Goal: Use online tool/utility: Utilize a website feature to perform a specific function

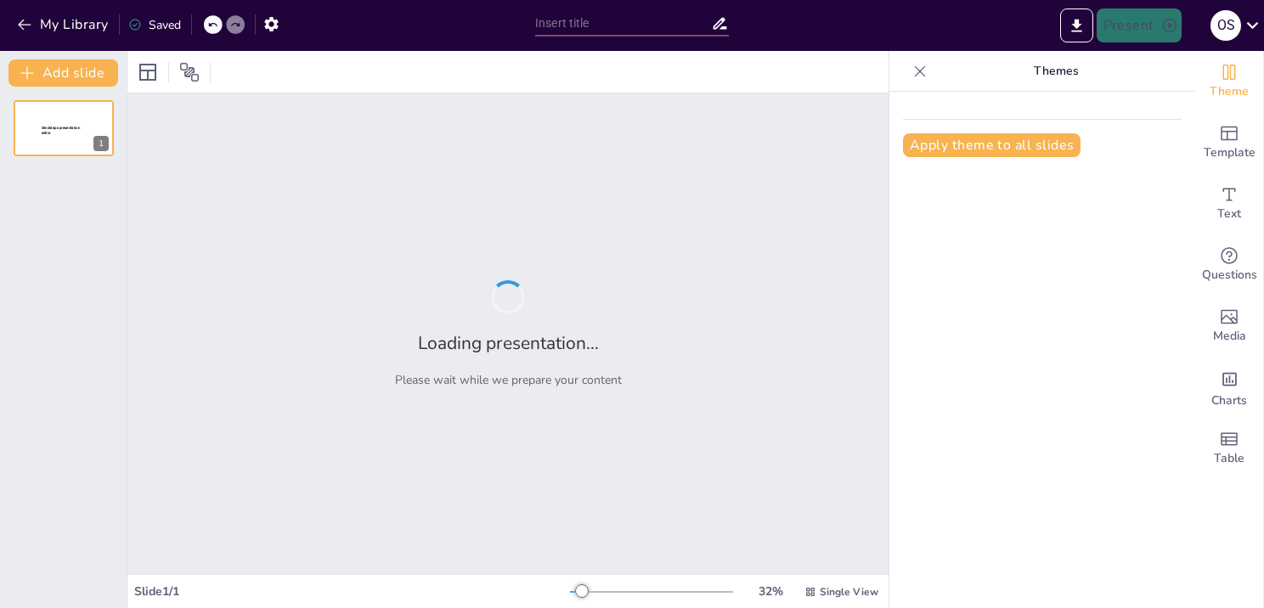
type input "Training sound A"
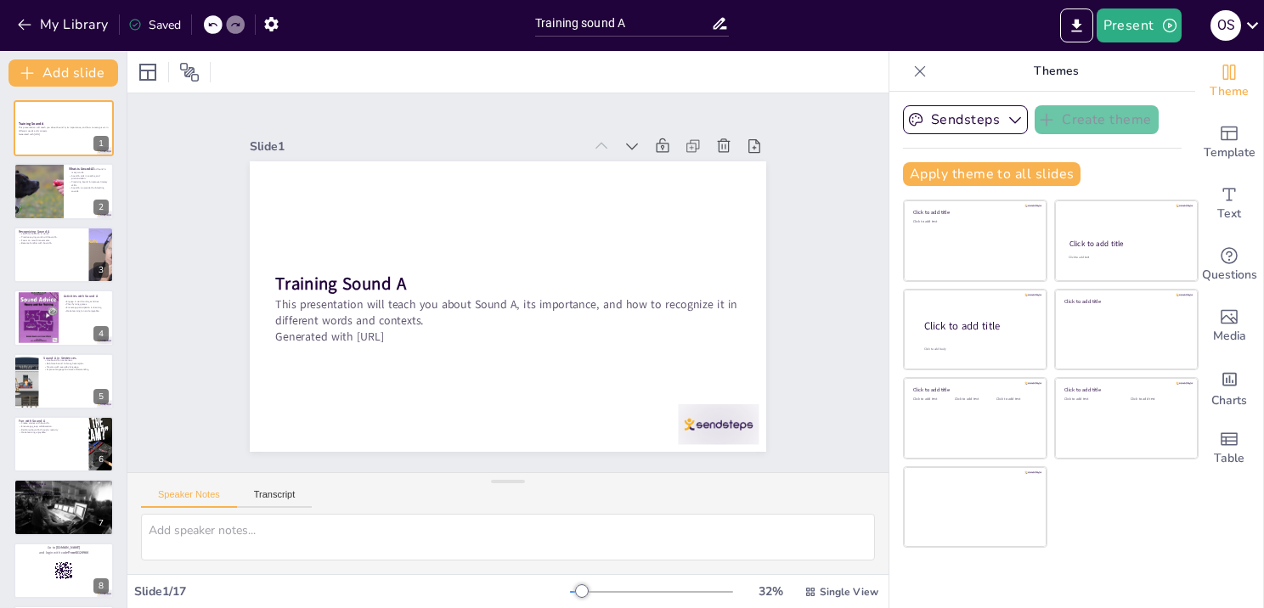
checkbox input "true"
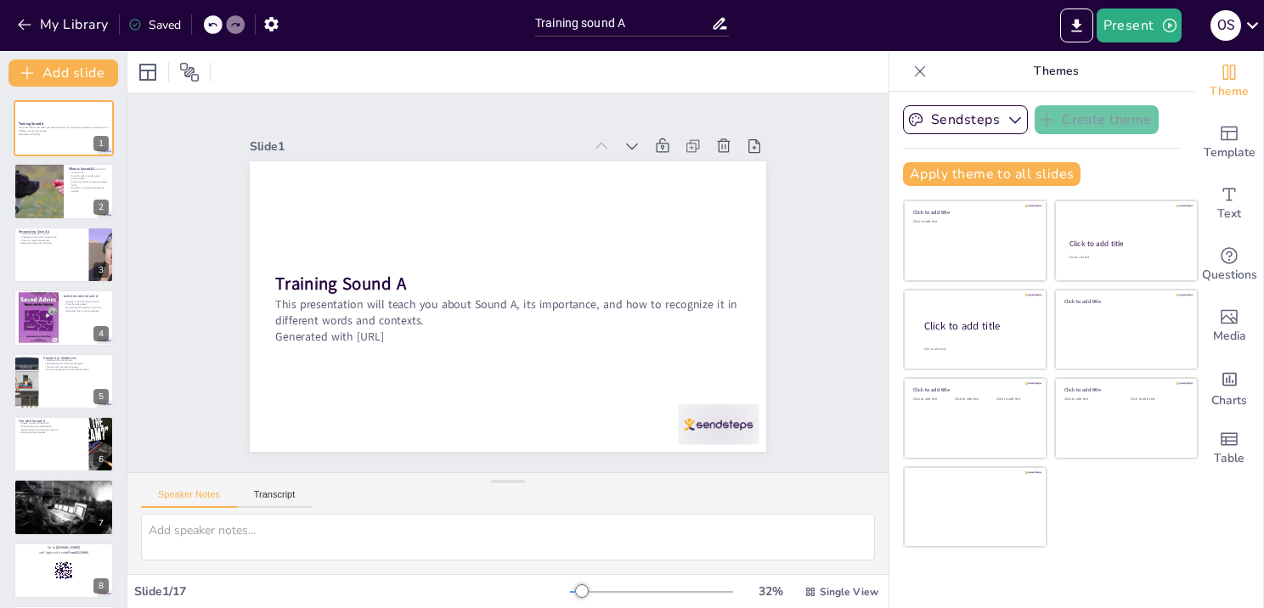
checkbox input "true"
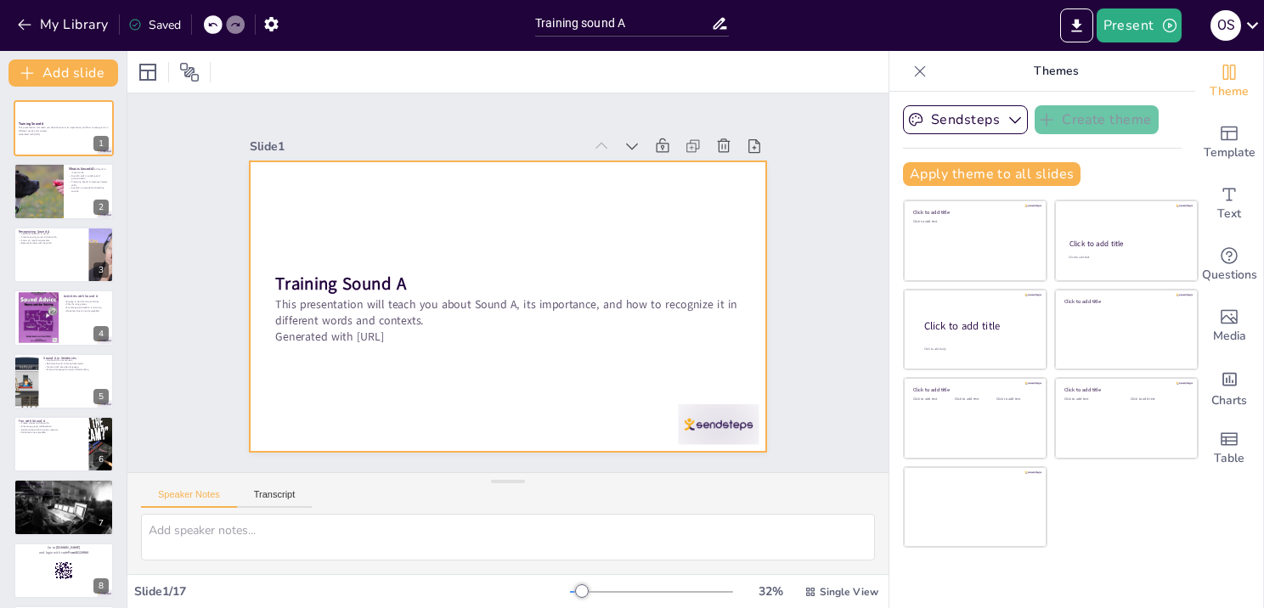
checkbox input "true"
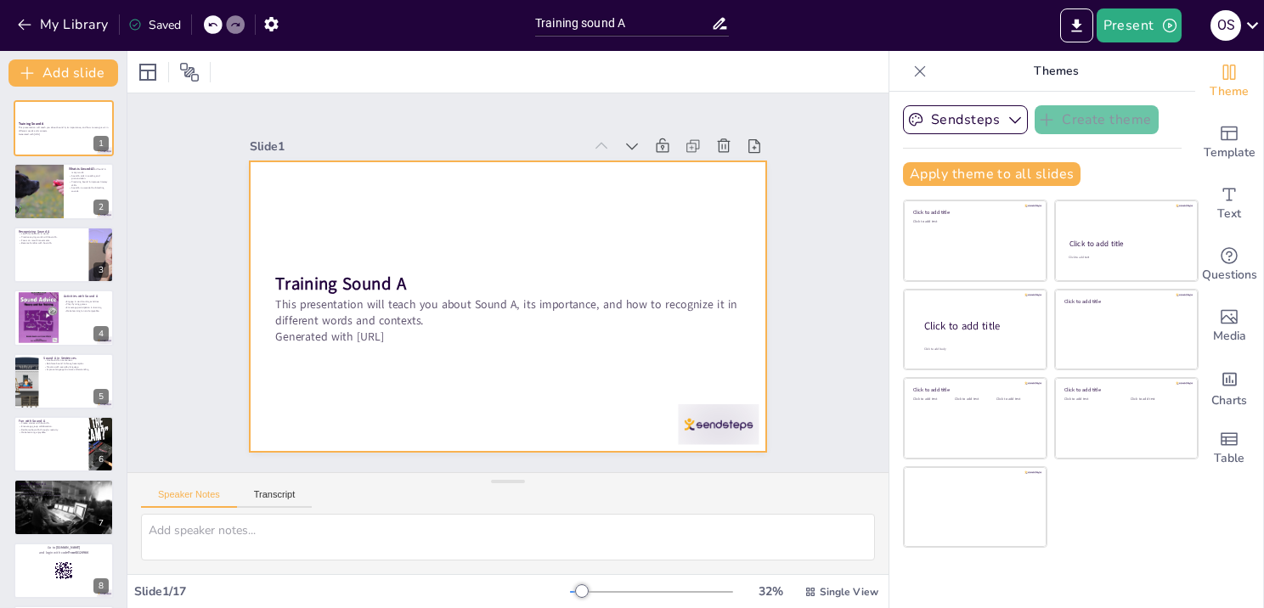
checkbox input "true"
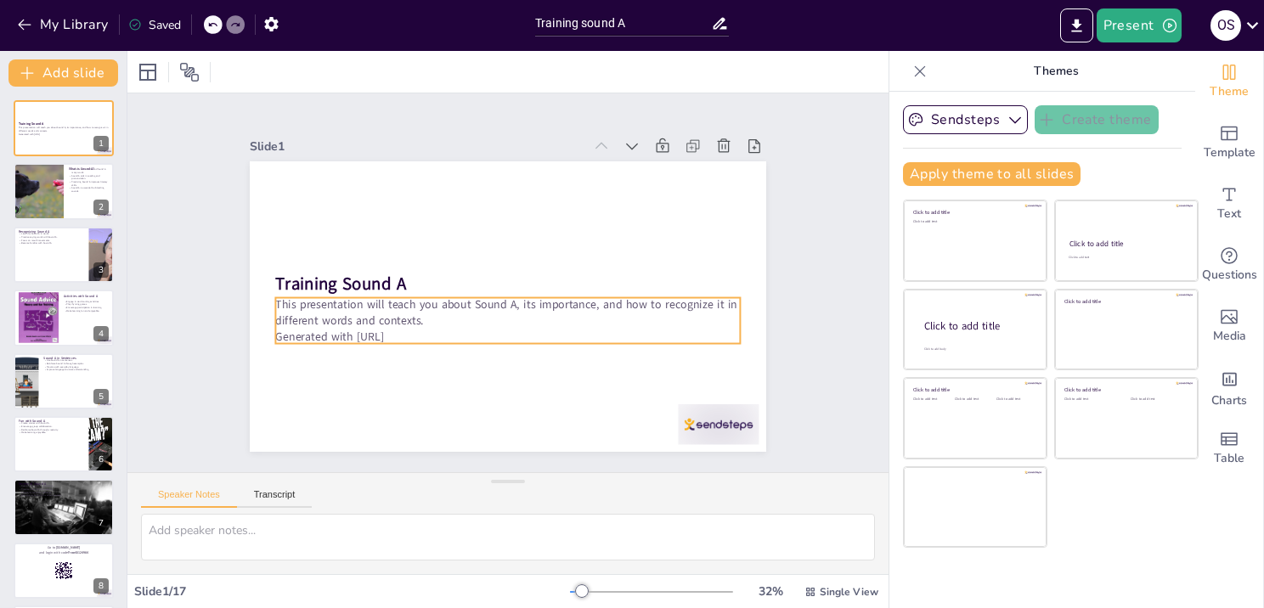
checkbox input "true"
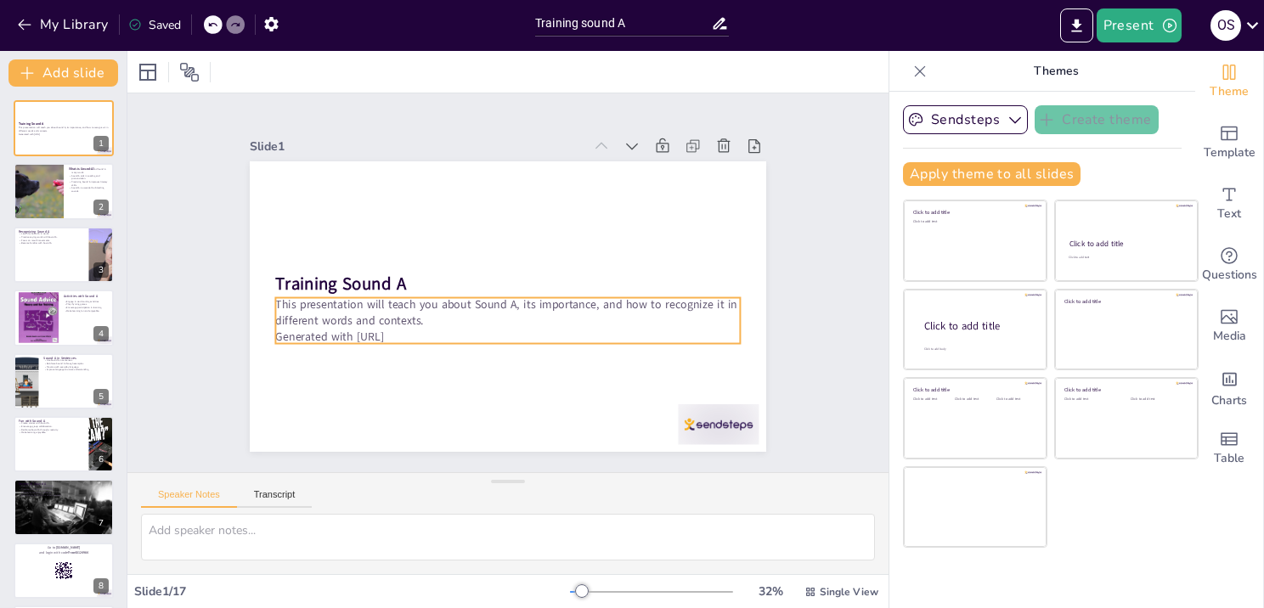
checkbox input "true"
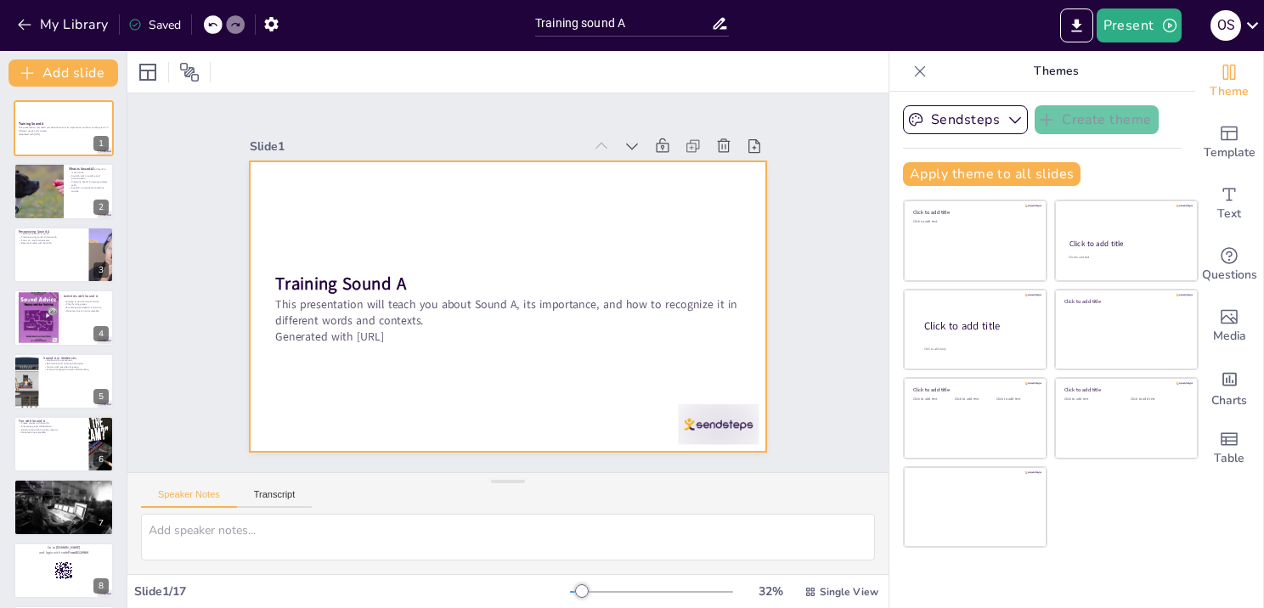
checkbox input "true"
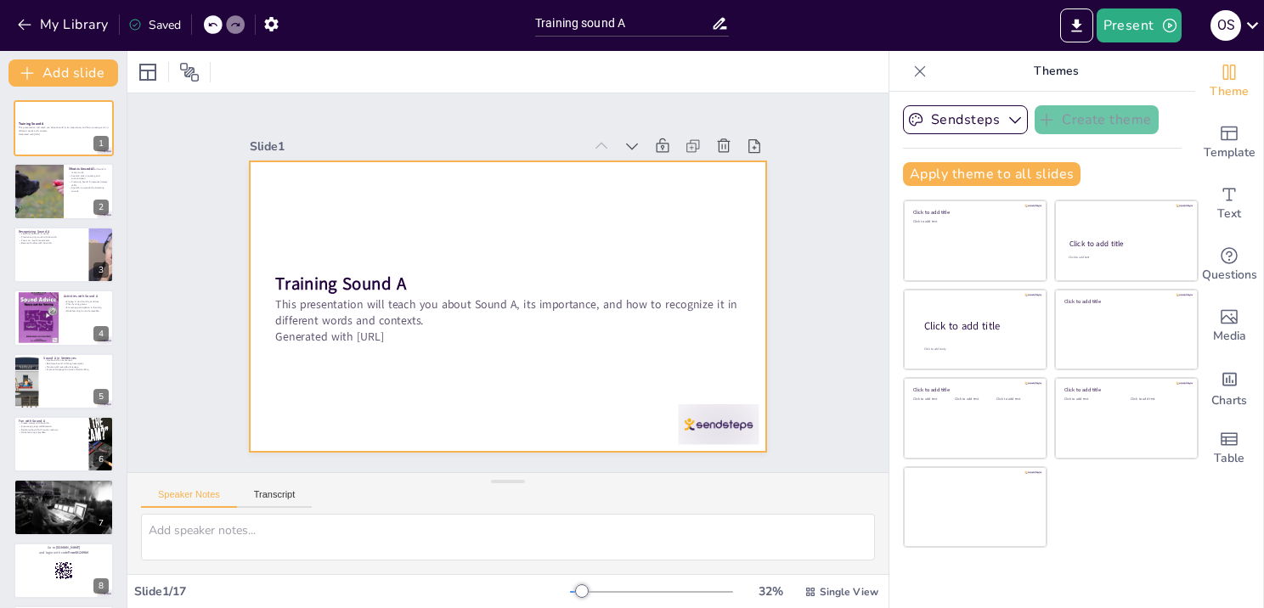
checkbox input "true"
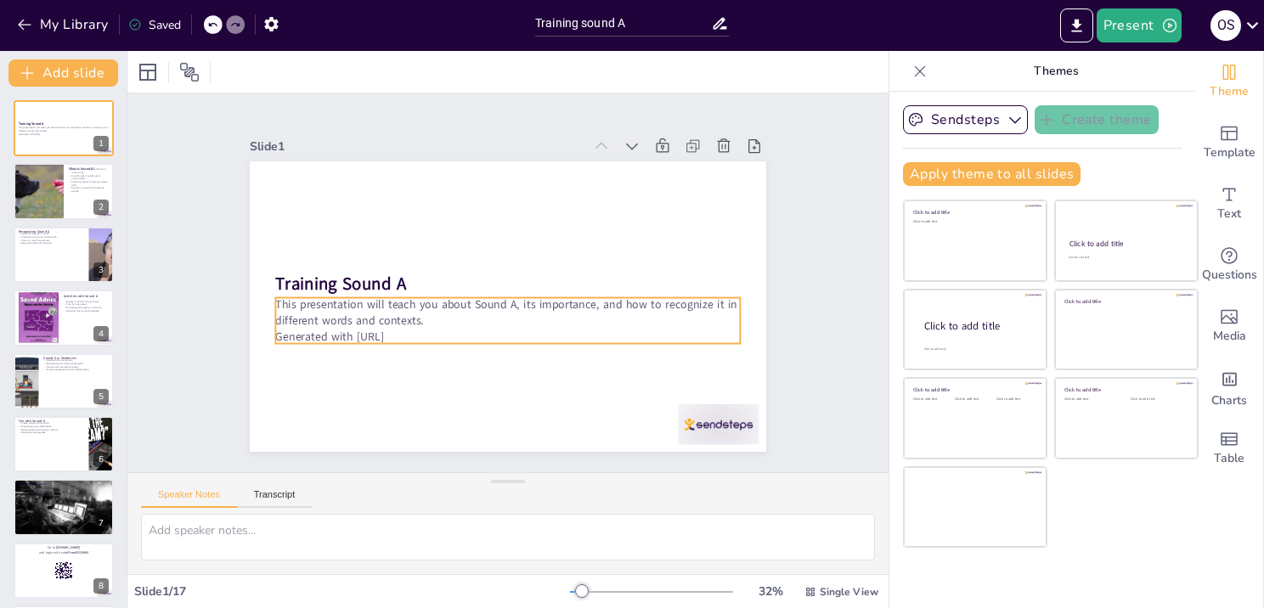
checkbox input "true"
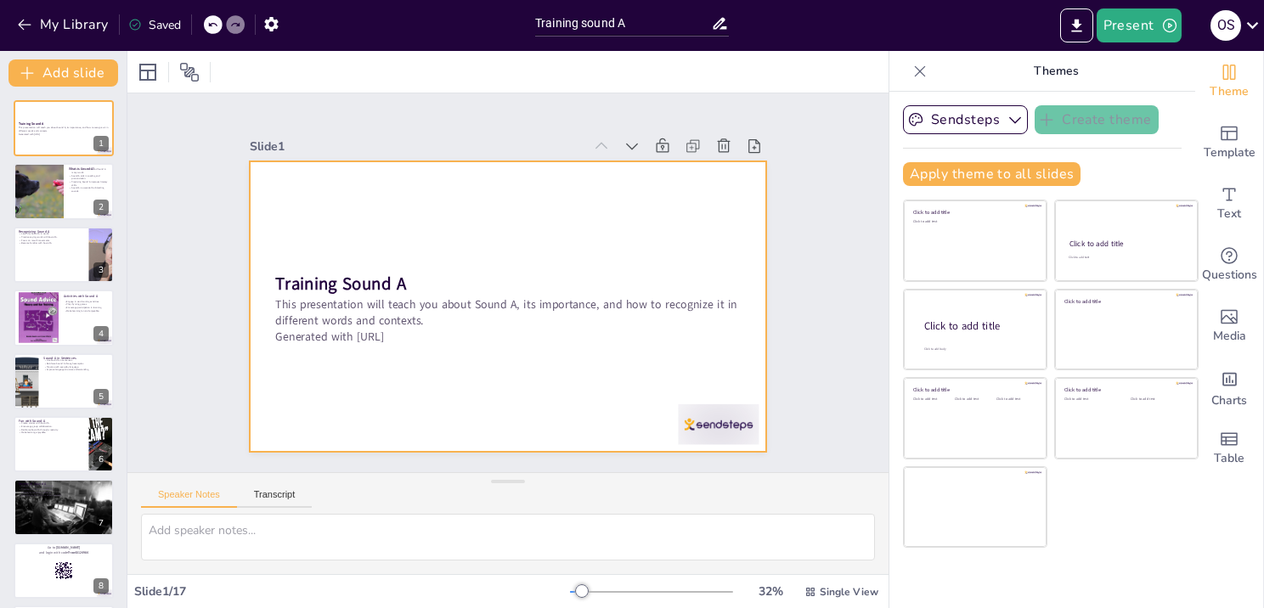
checkbox input "true"
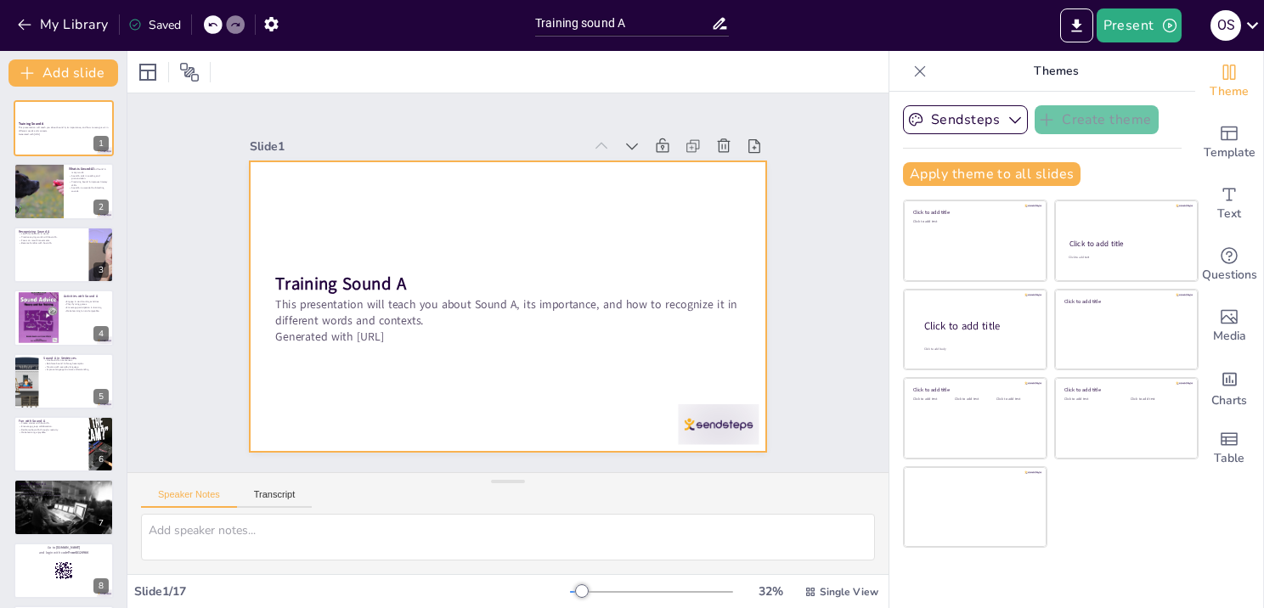
checkbox input "true"
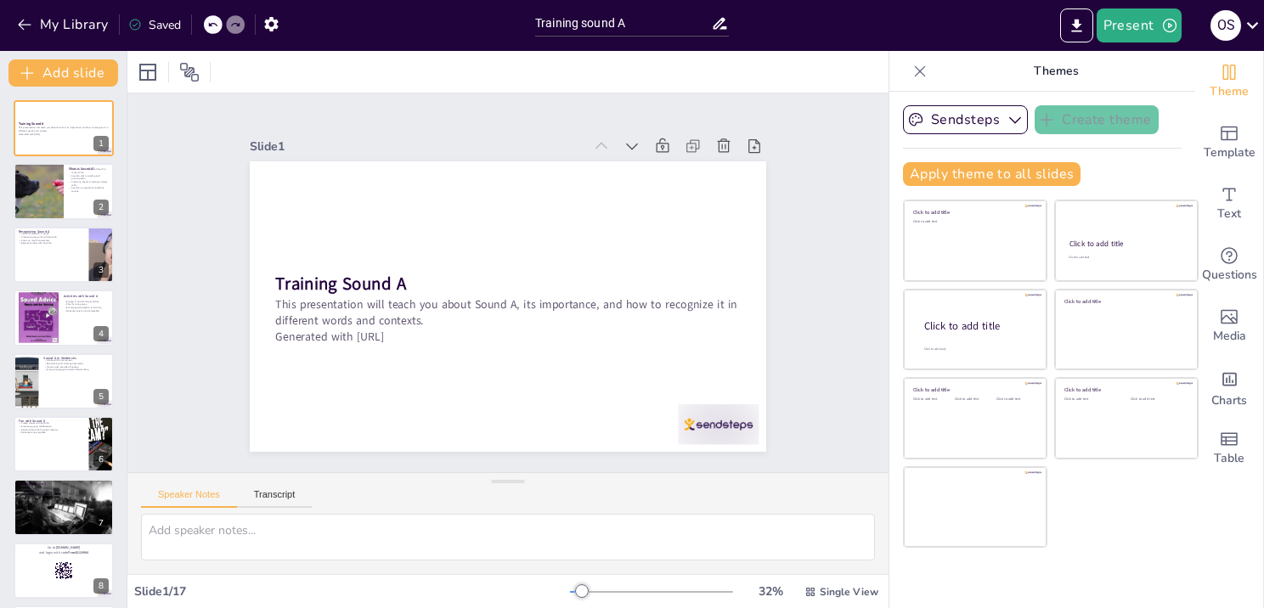
checkbox input "true"
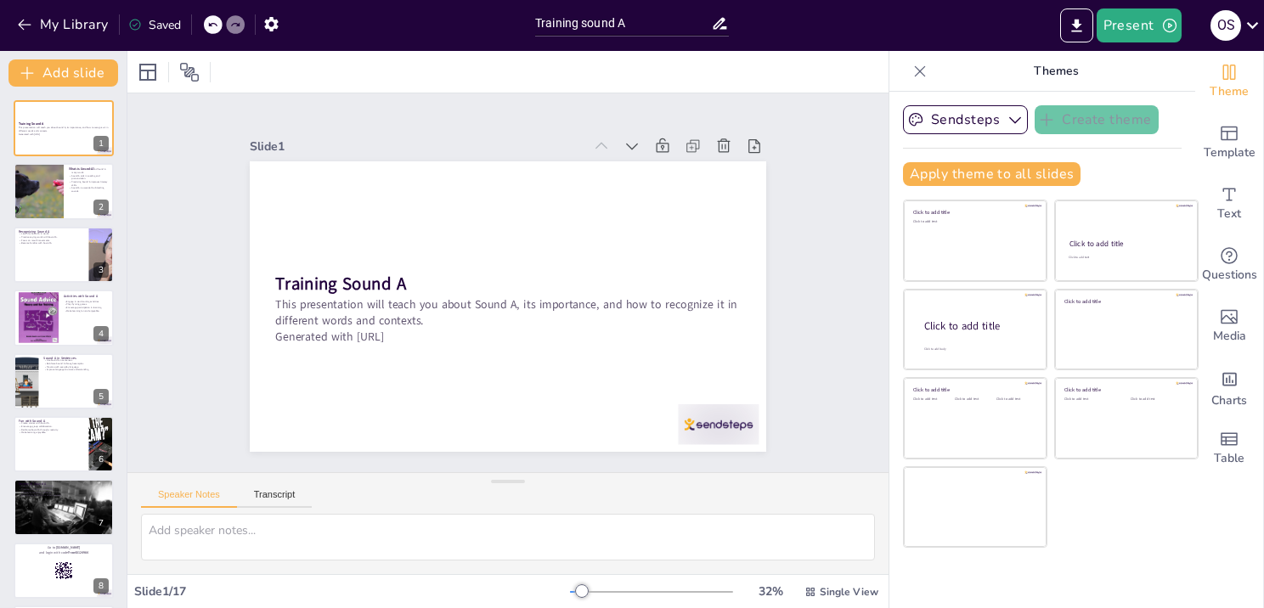
checkbox input "true"
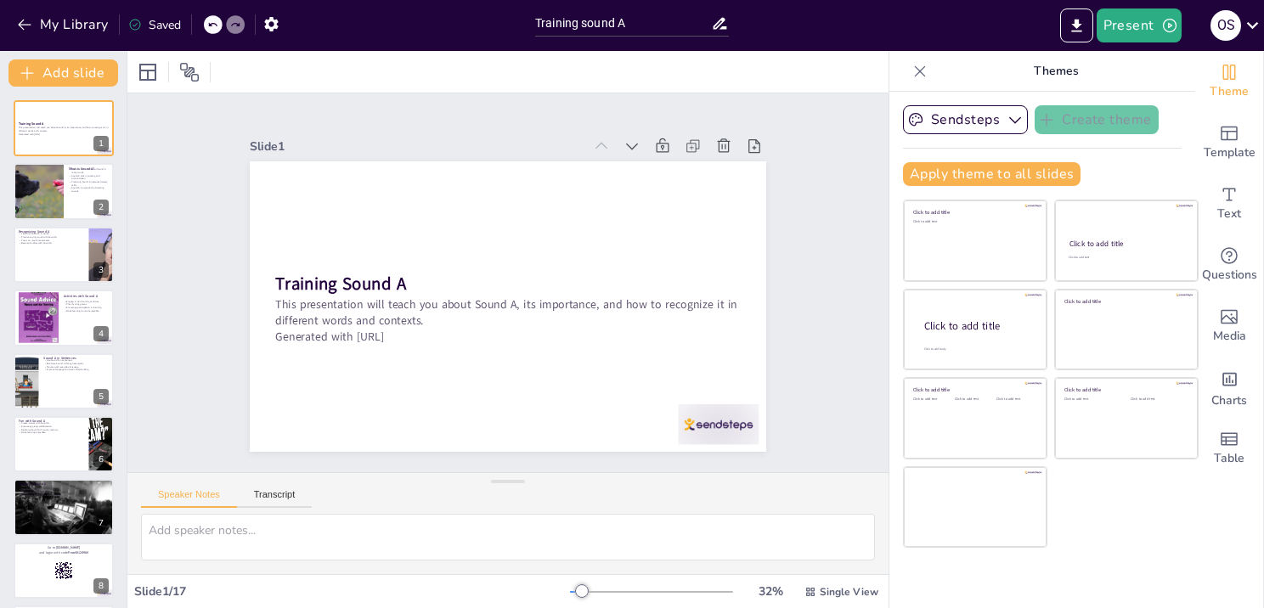
checkbox input "true"
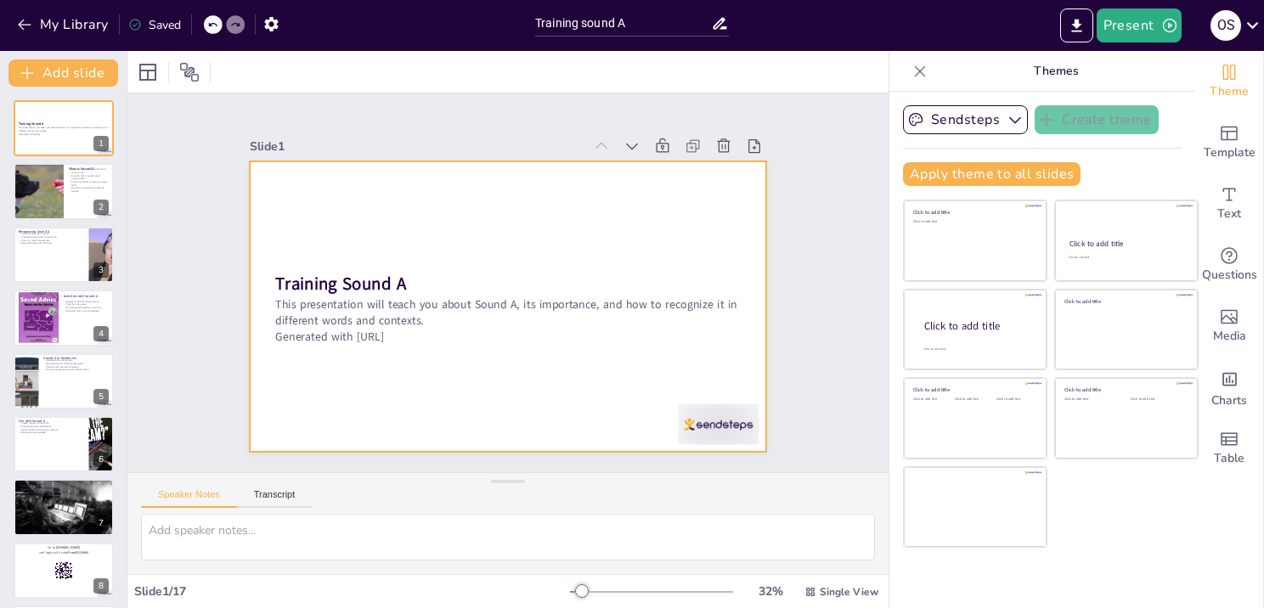
checkbox input "true"
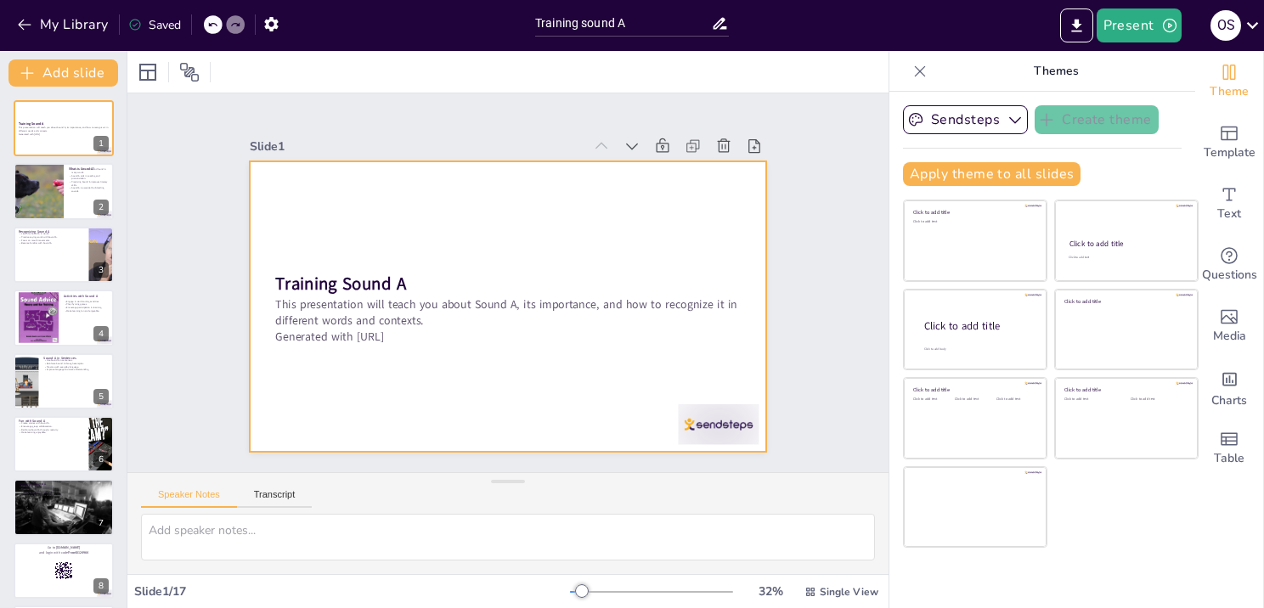
checkbox input "true"
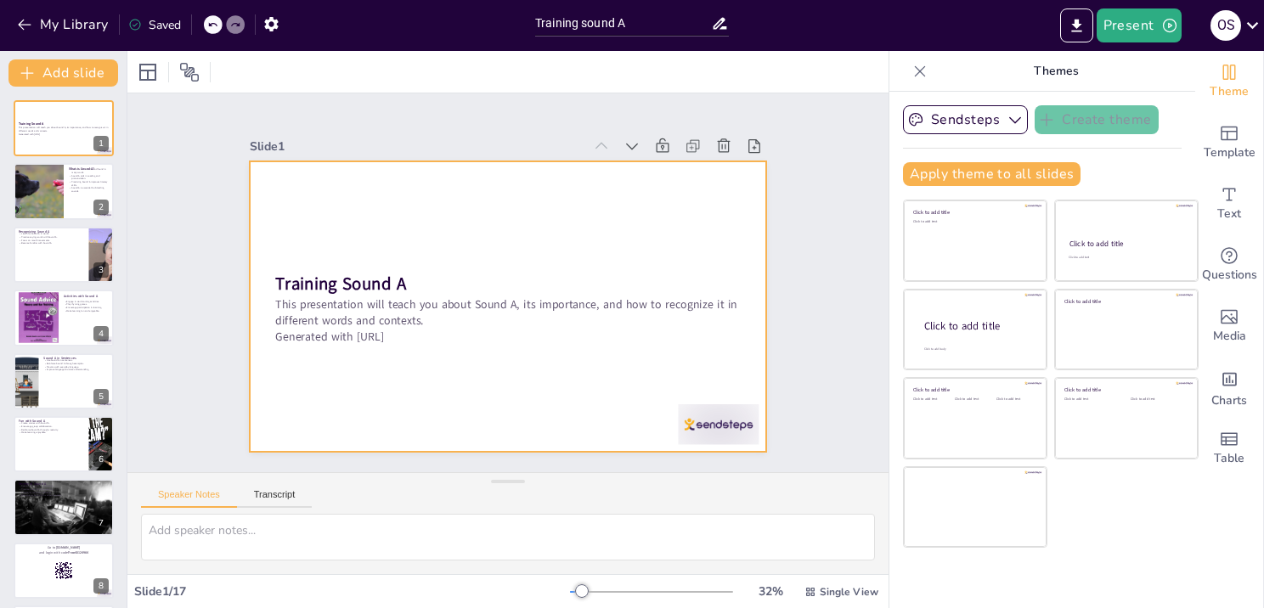
checkbox input "true"
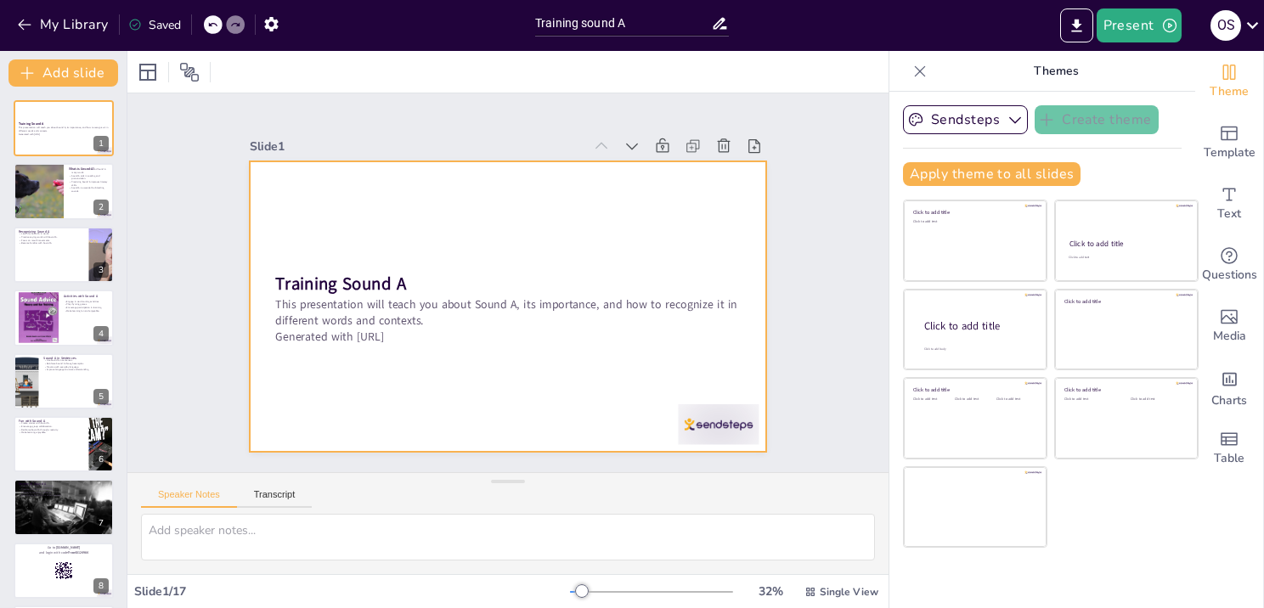
checkbox input "true"
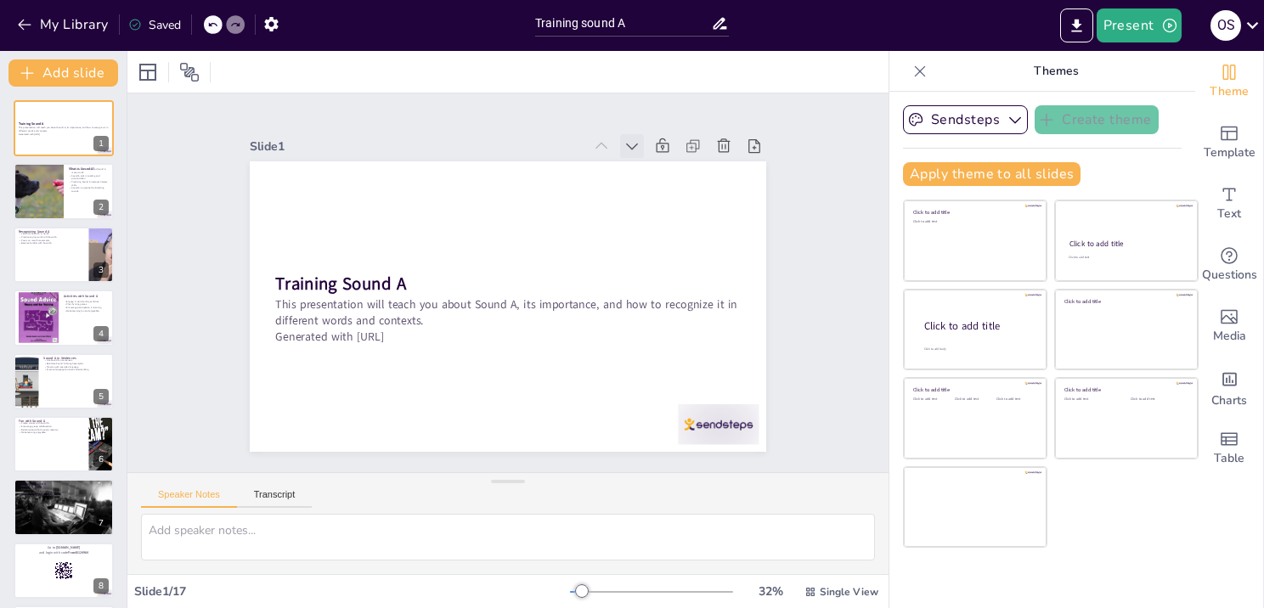
click at [636, 150] on icon at bounding box center [645, 159] width 19 height 19
checkbox input "true"
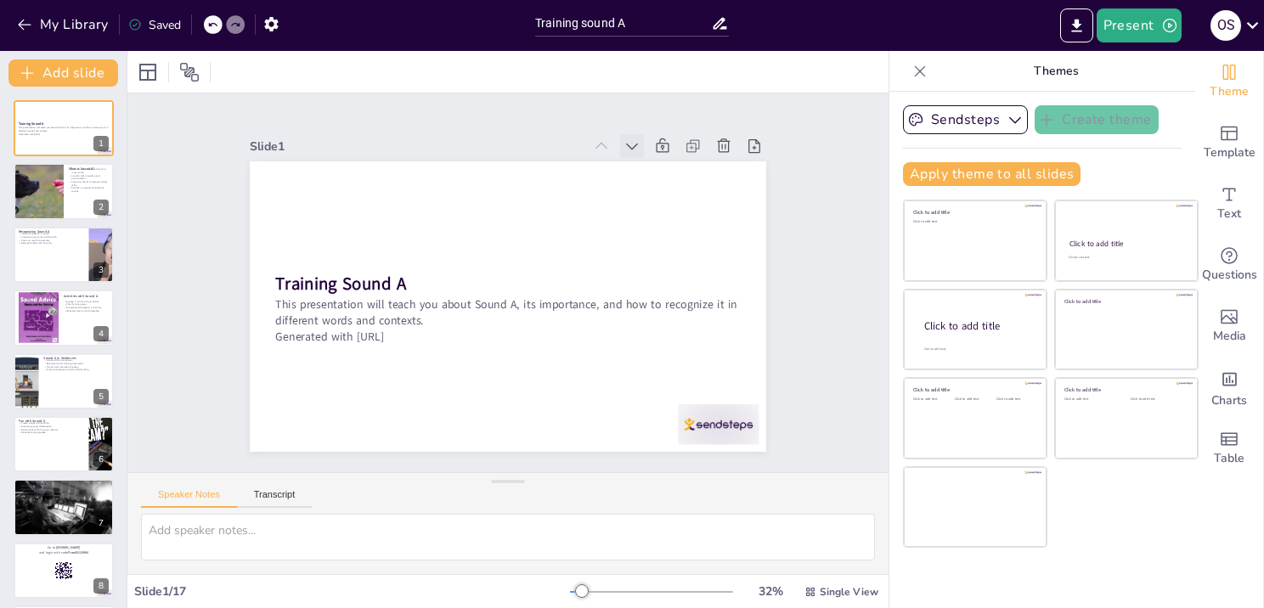
checkbox input "true"
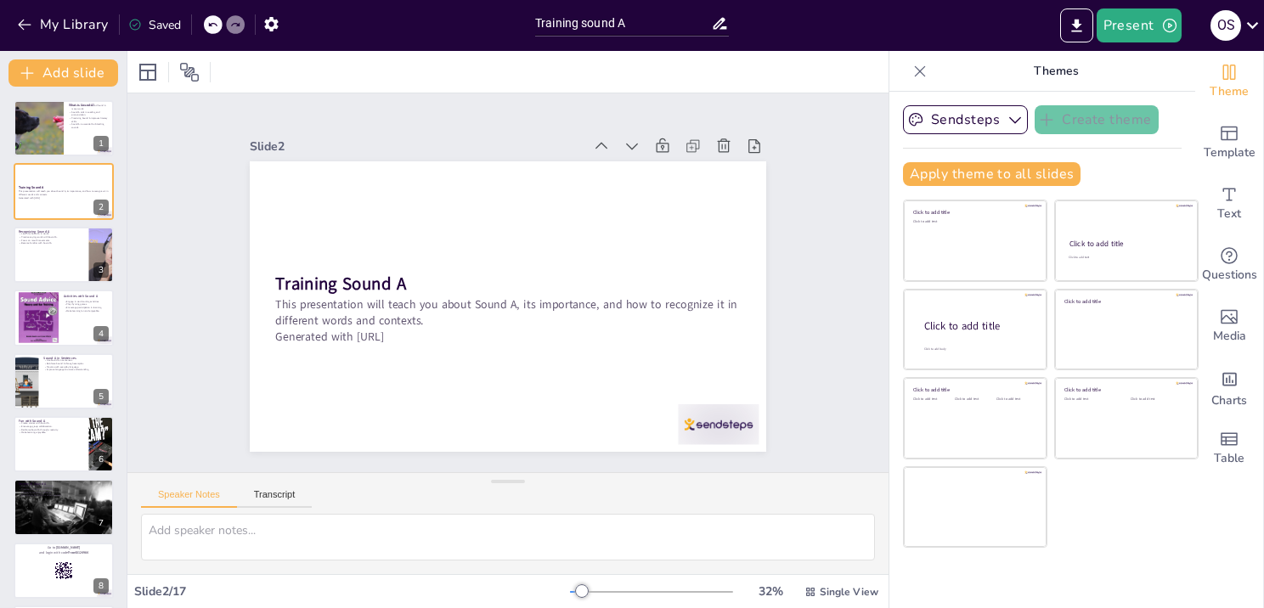
checkbox input "true"
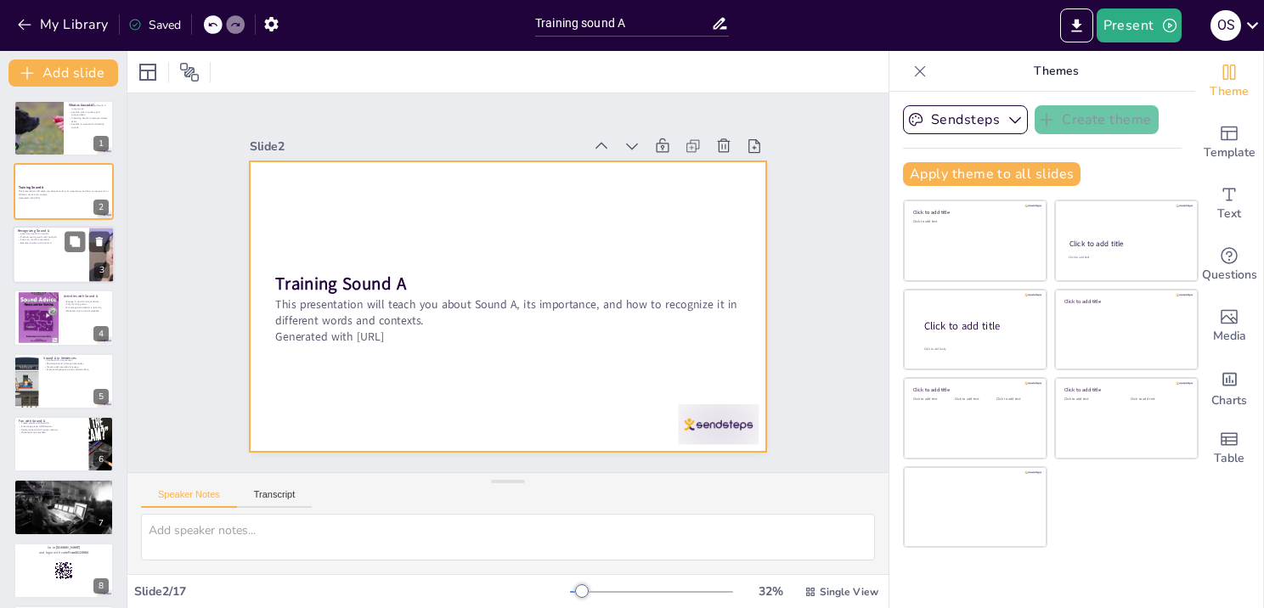
checkbox input "true"
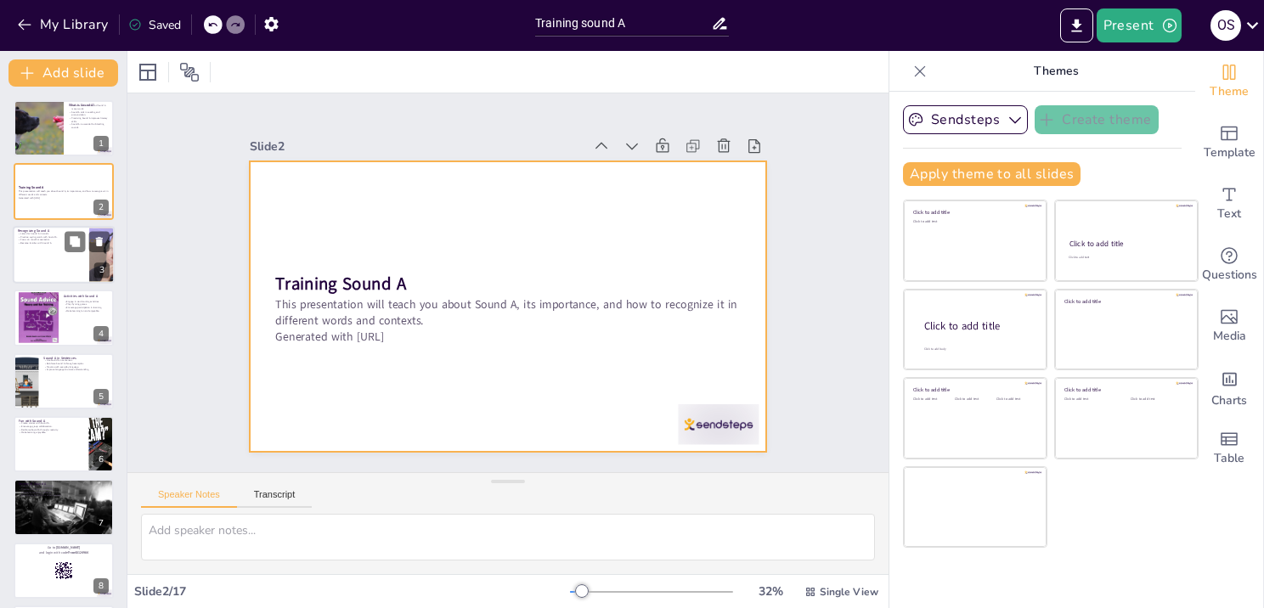
checkbox input "true"
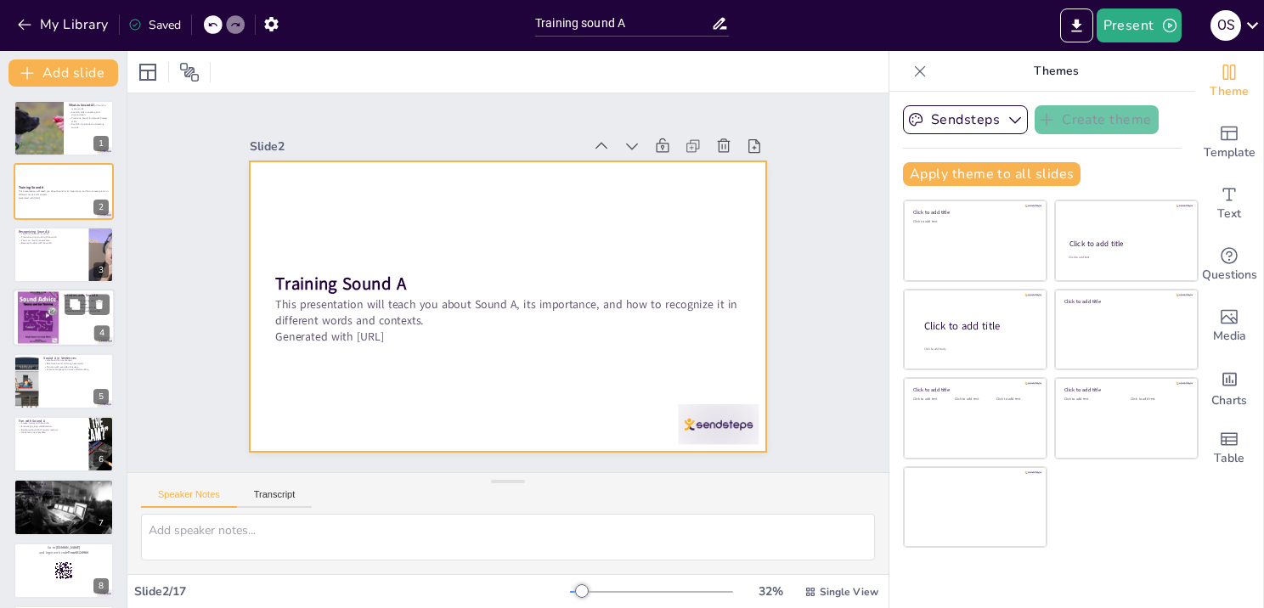
checkbox input "true"
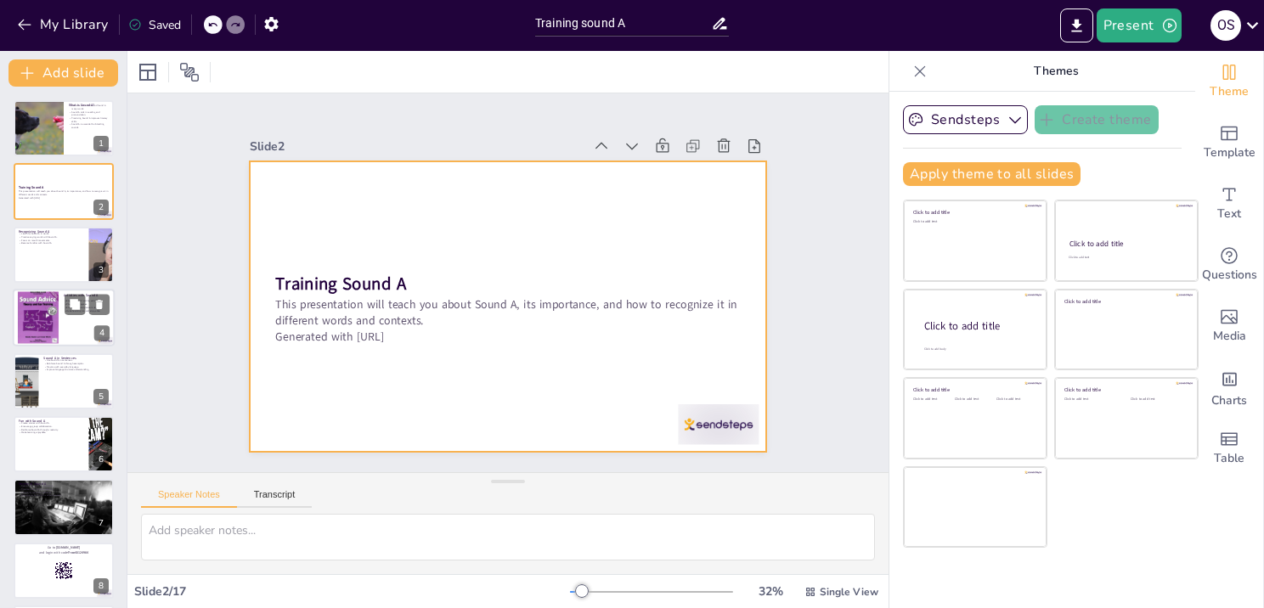
checkbox input "true"
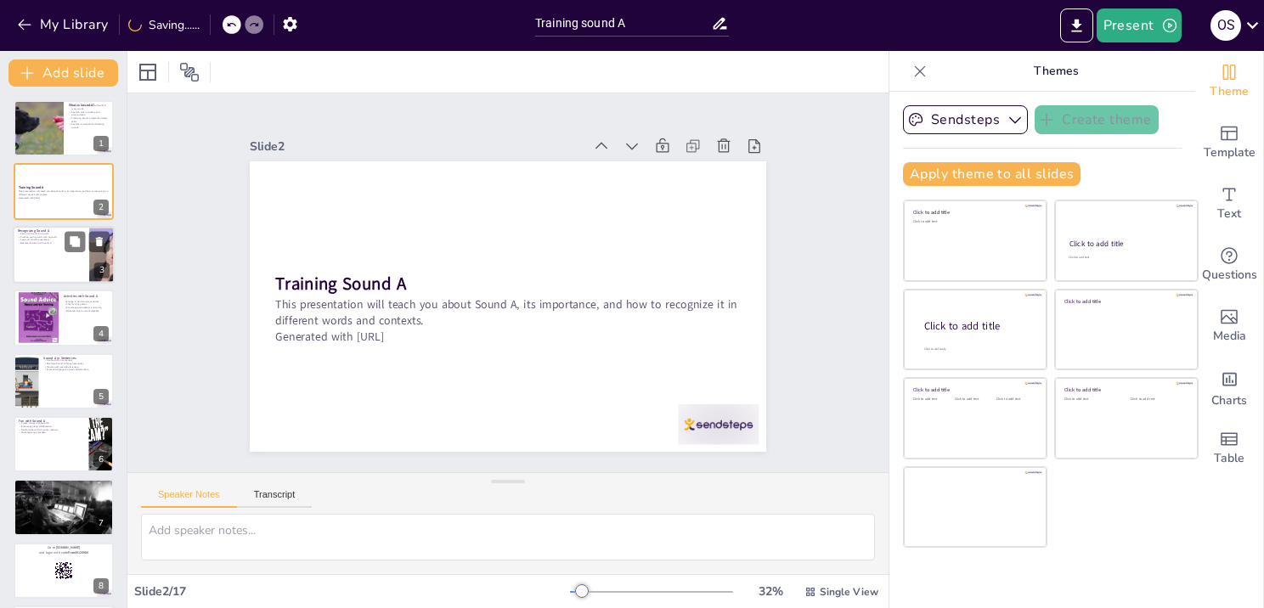
checkbox input "true"
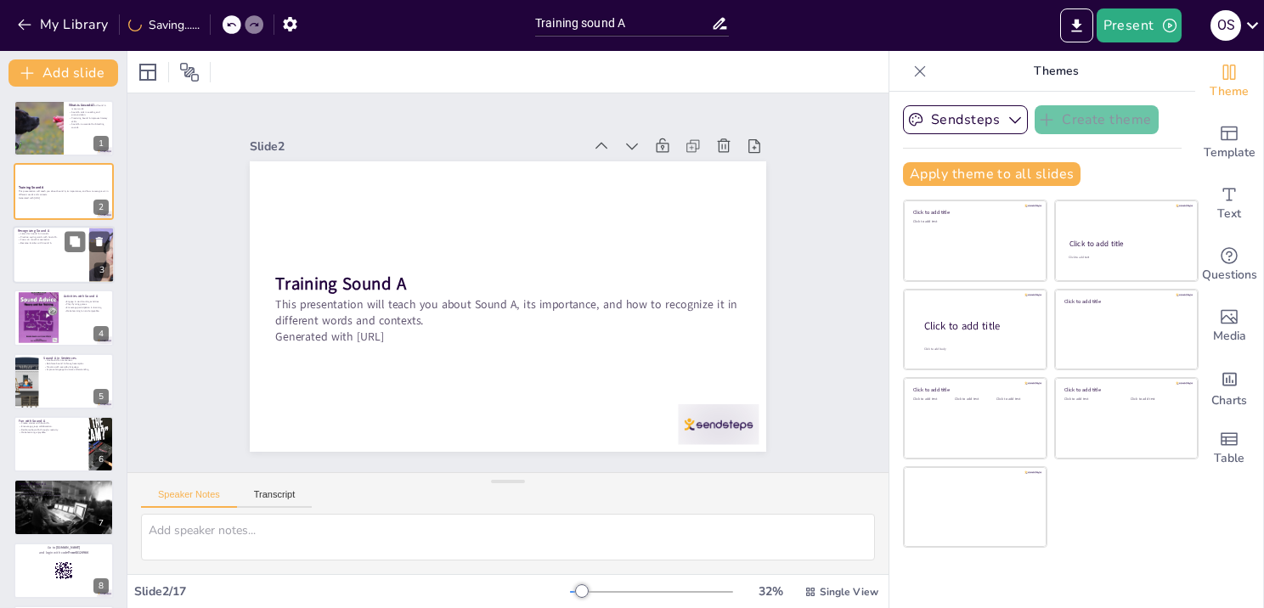
checkbox input "true"
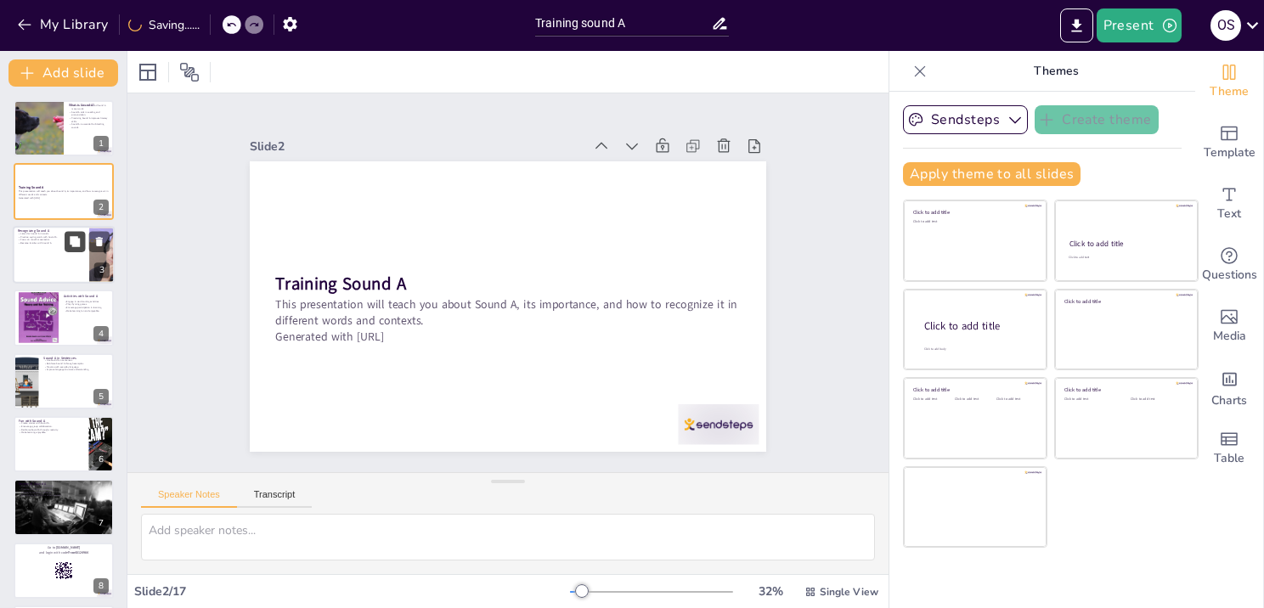
checkbox input "true"
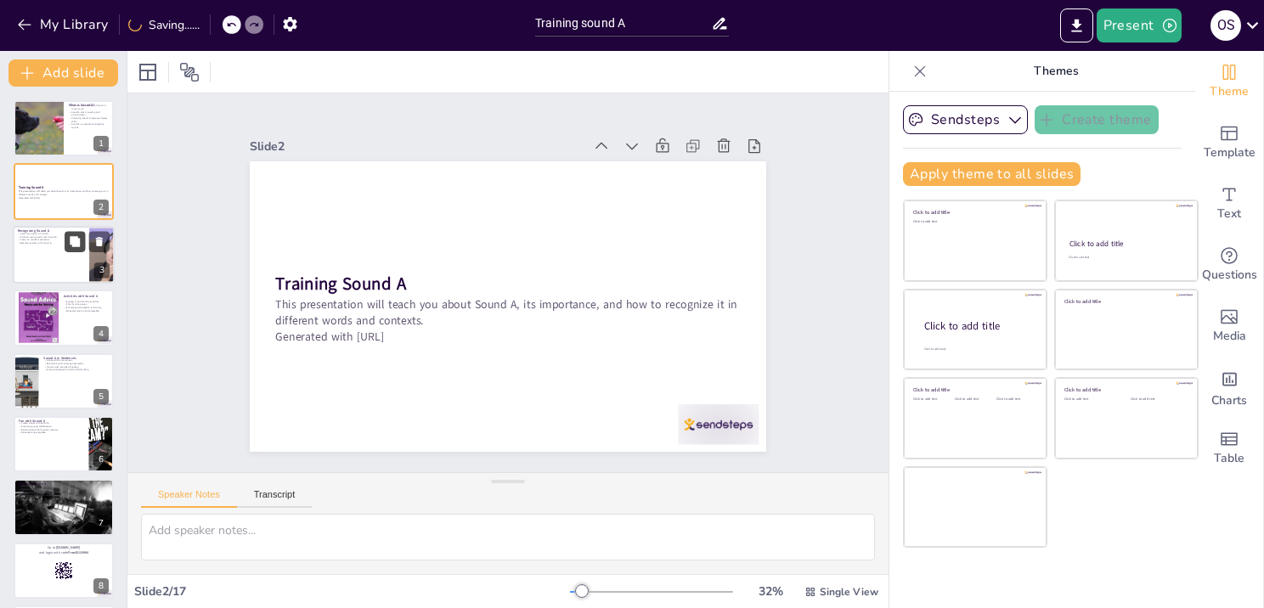
click at [78, 245] on icon at bounding box center [75, 241] width 10 height 10
type textarea "Actively listening for Sound A in different words is a great way to improve you…"
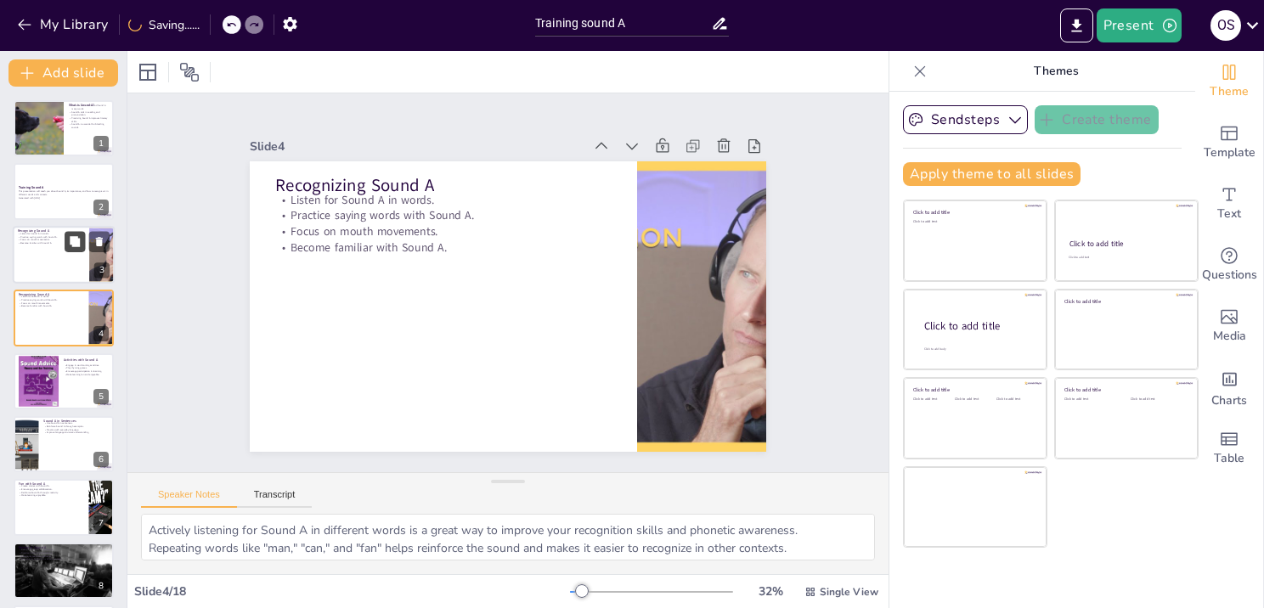
checkbox input "true"
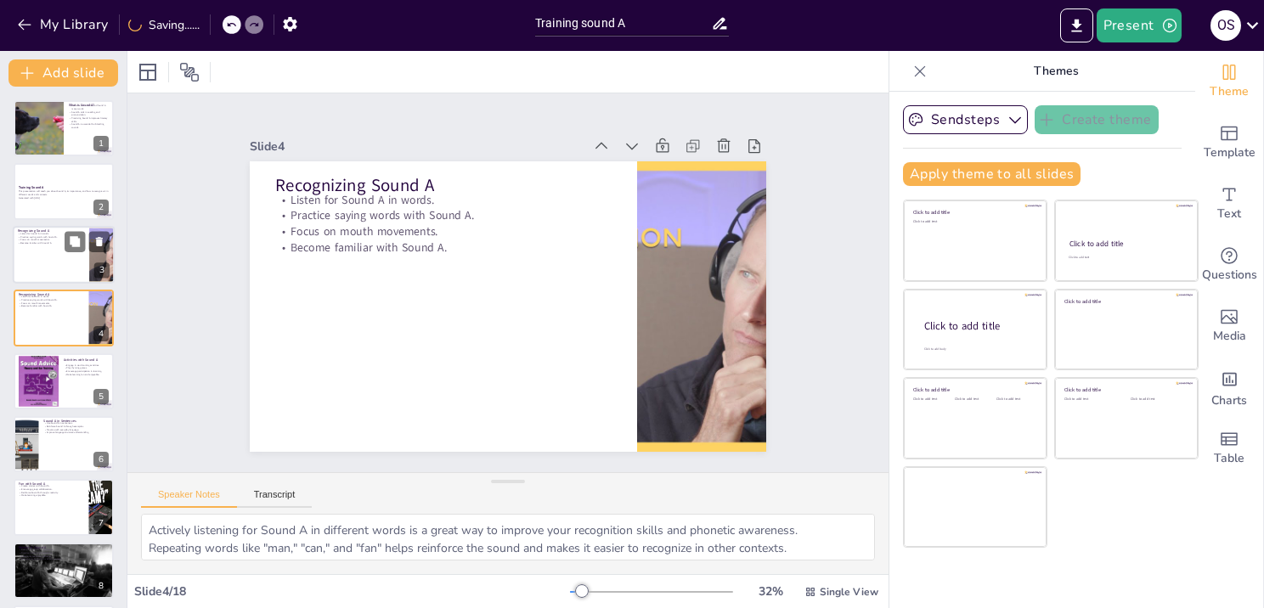
checkbox input "true"
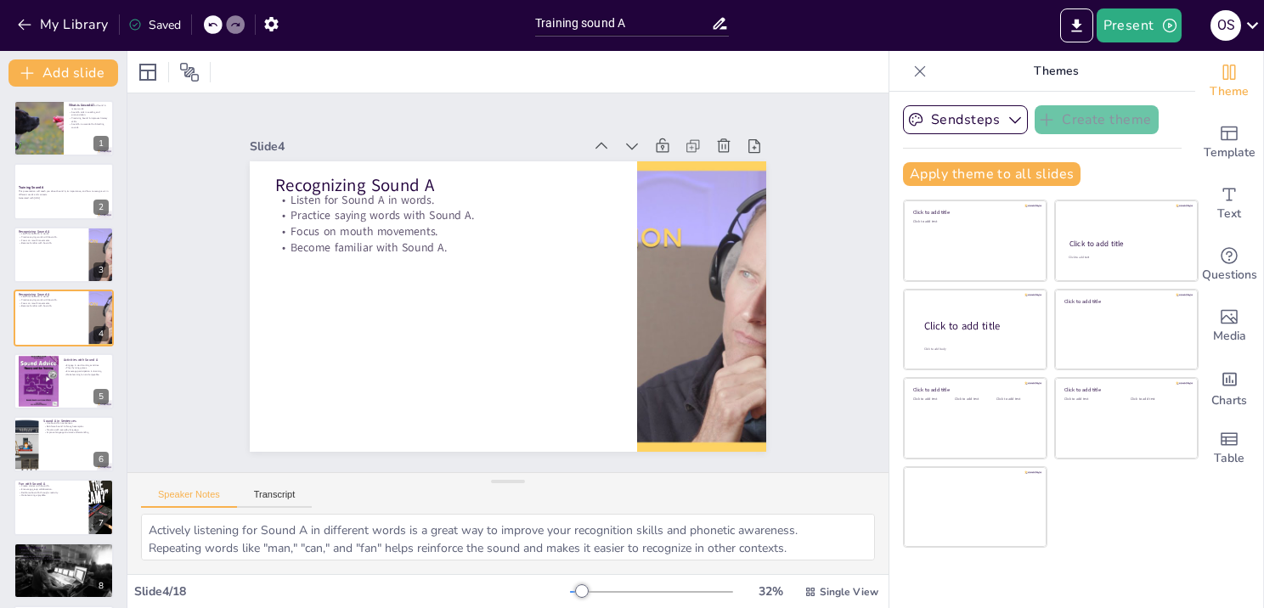
checkbox input "true"
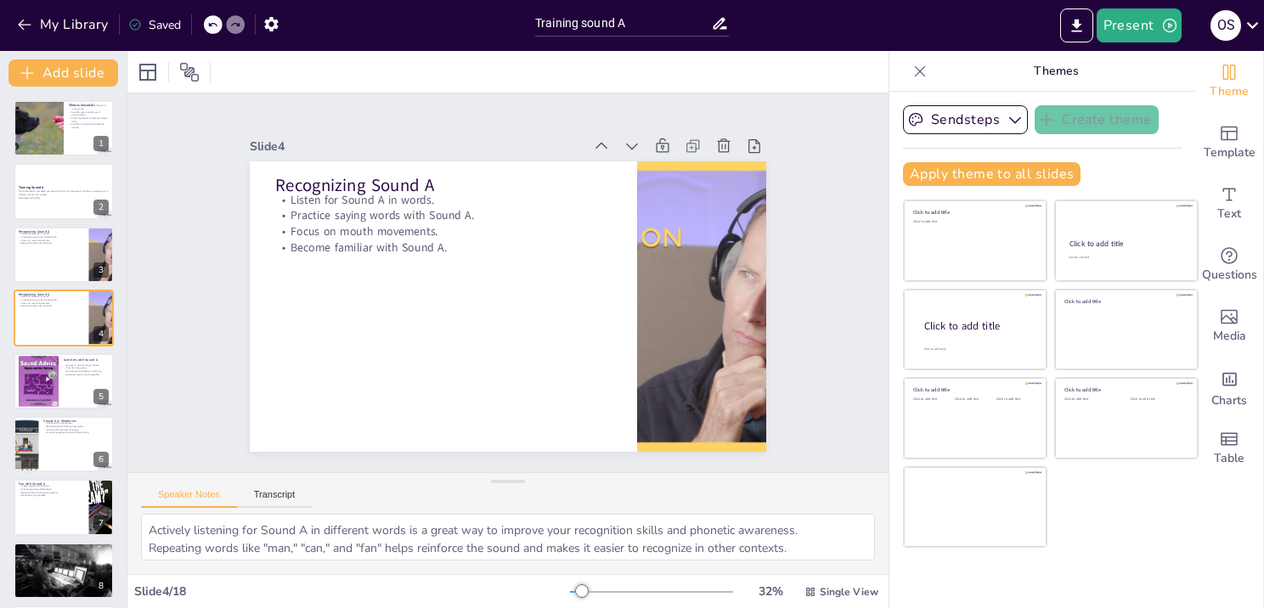
checkbox input "true"
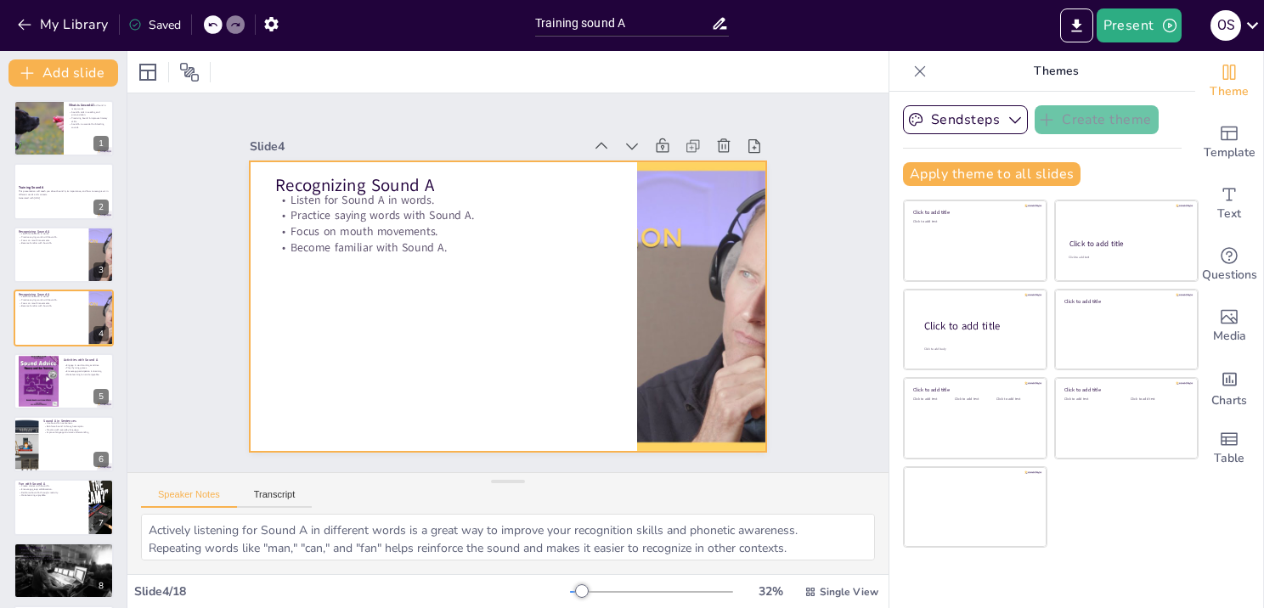
checkbox input "true"
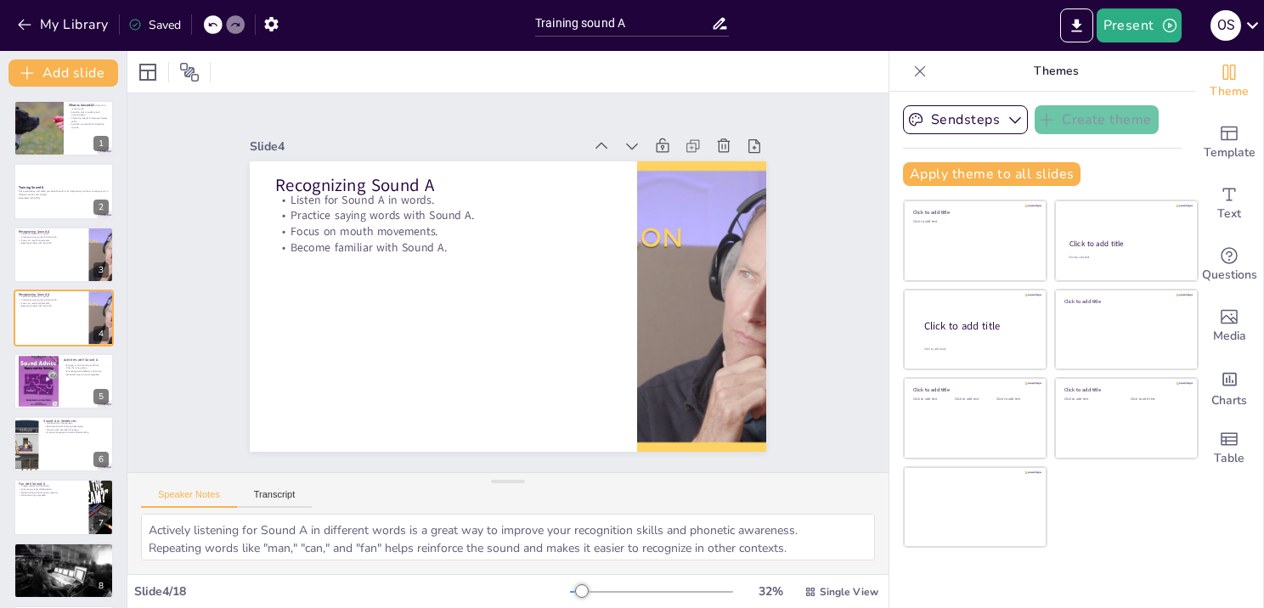
checkbox input "true"
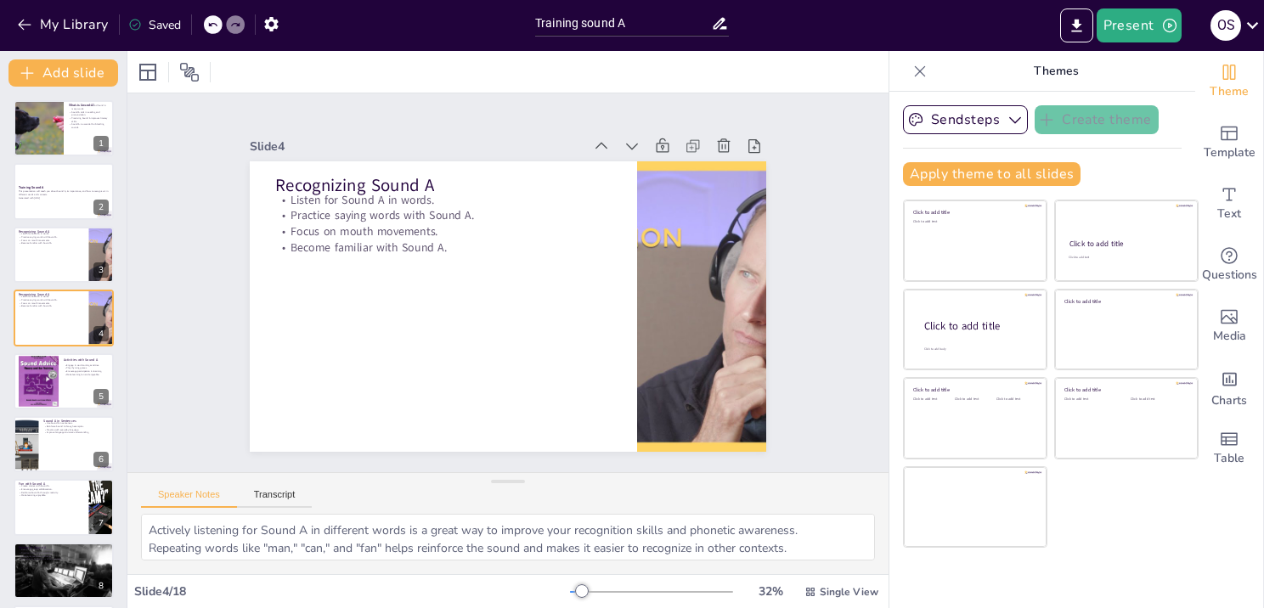
checkbox input "true"
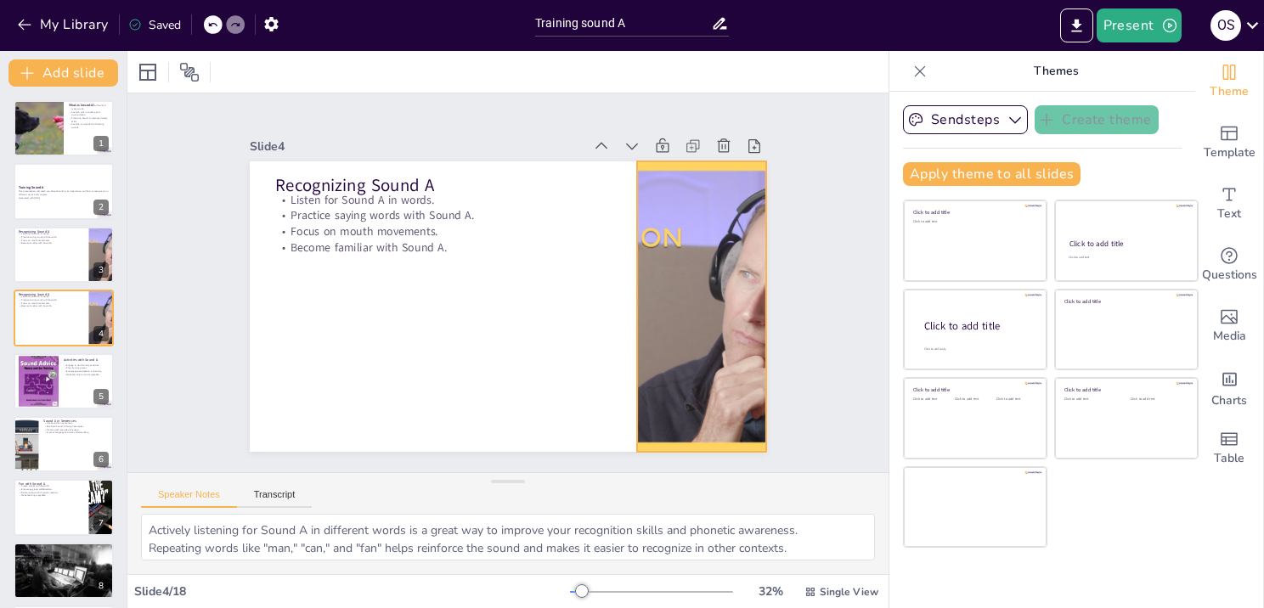
checkbox input "true"
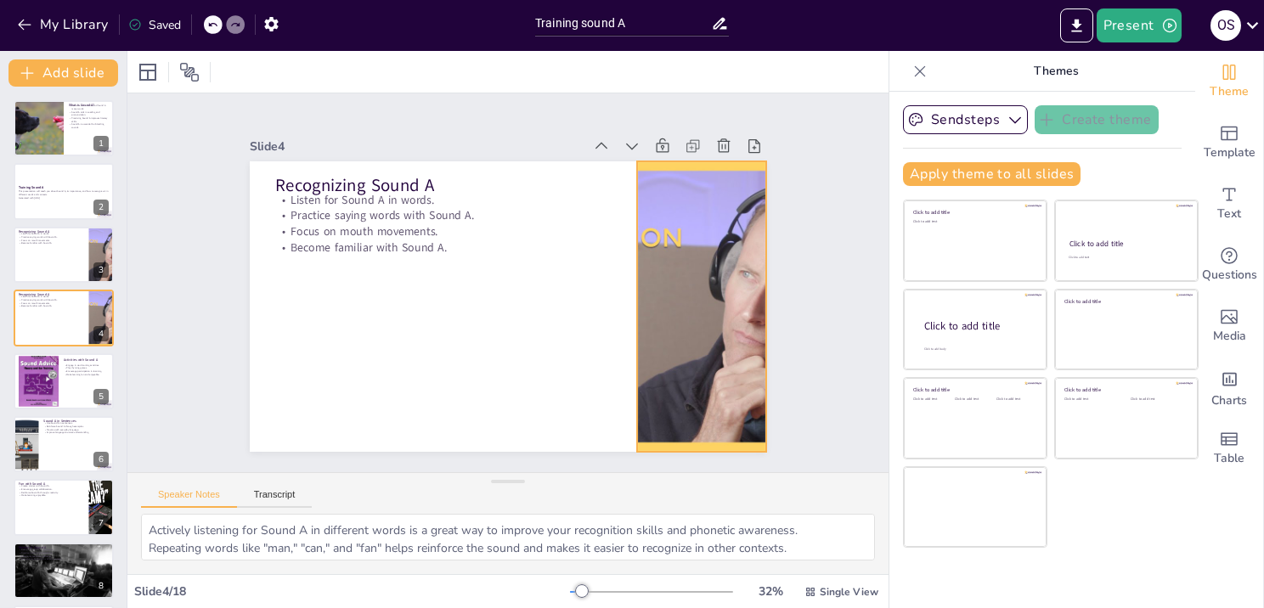
click at [669, 229] on div at bounding box center [698, 326] width 544 height 343
checkbox input "true"
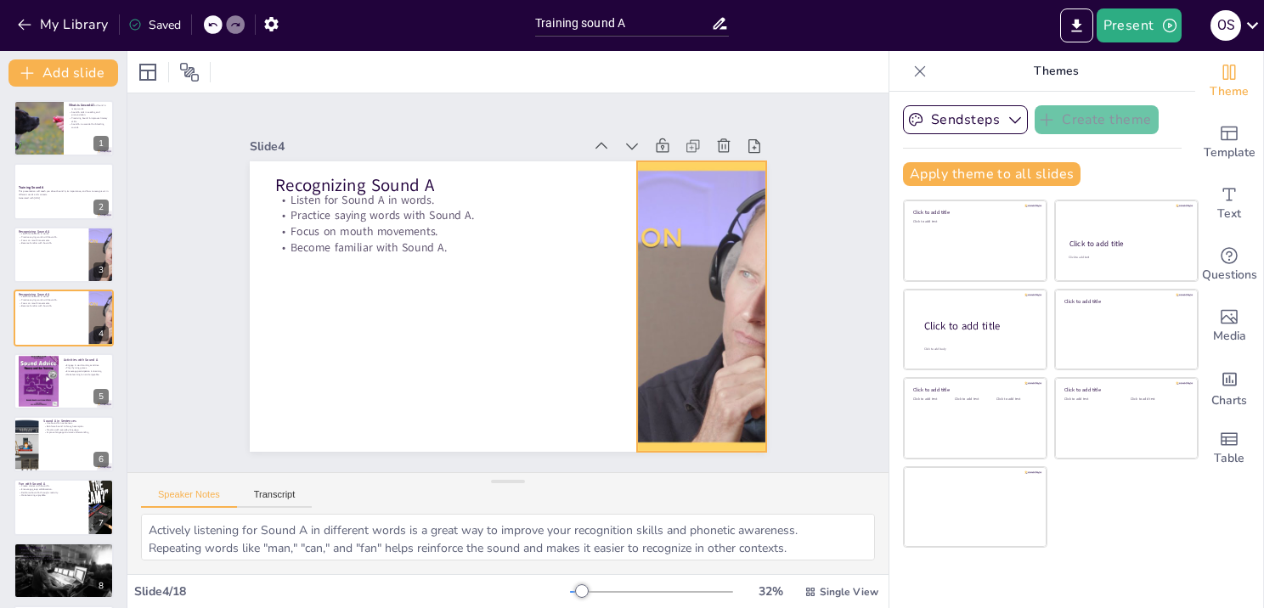
checkbox input "true"
click at [660, 304] on div at bounding box center [698, 326] width 545 height 343
checkbox input "true"
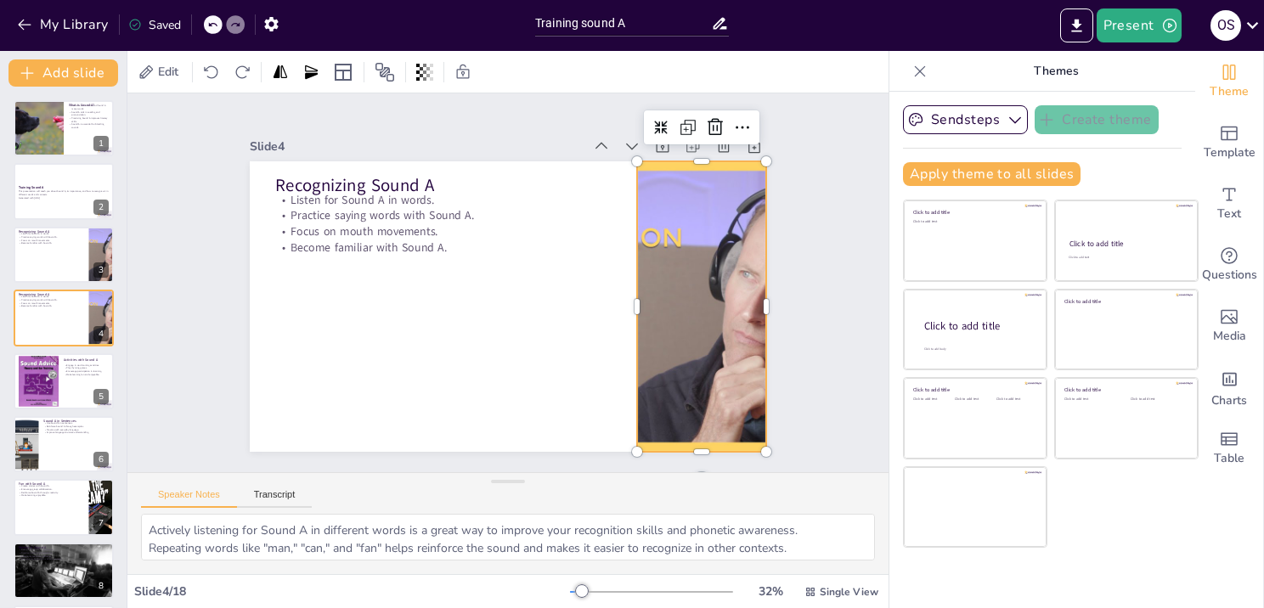
checkbox input "true"
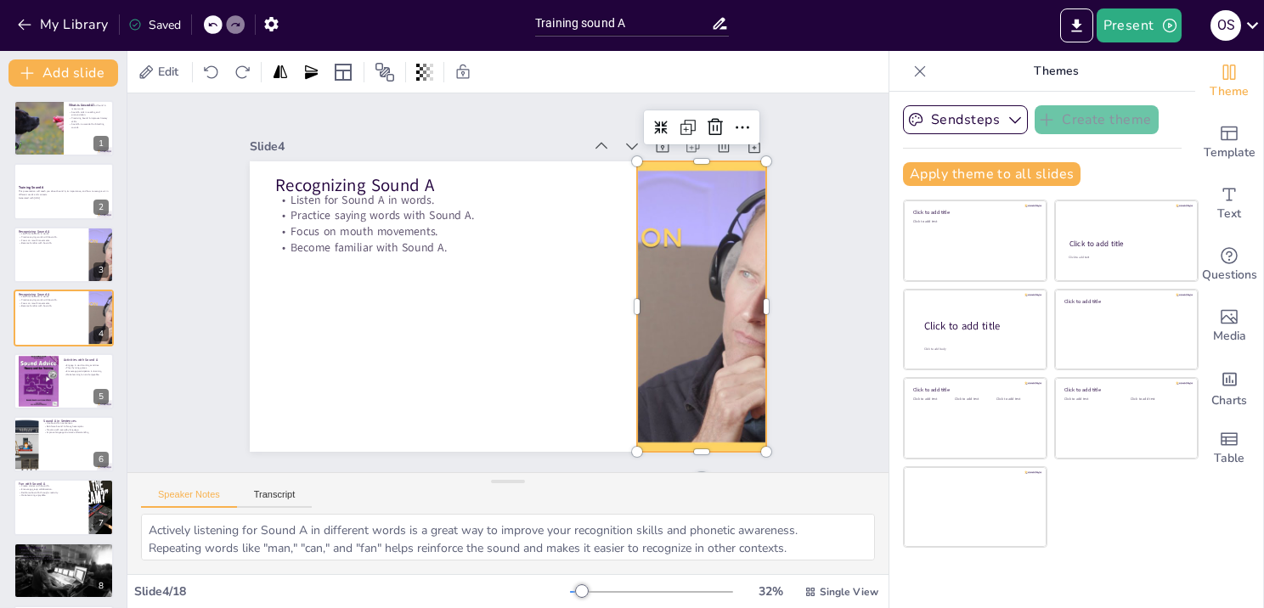
checkbox input "true"
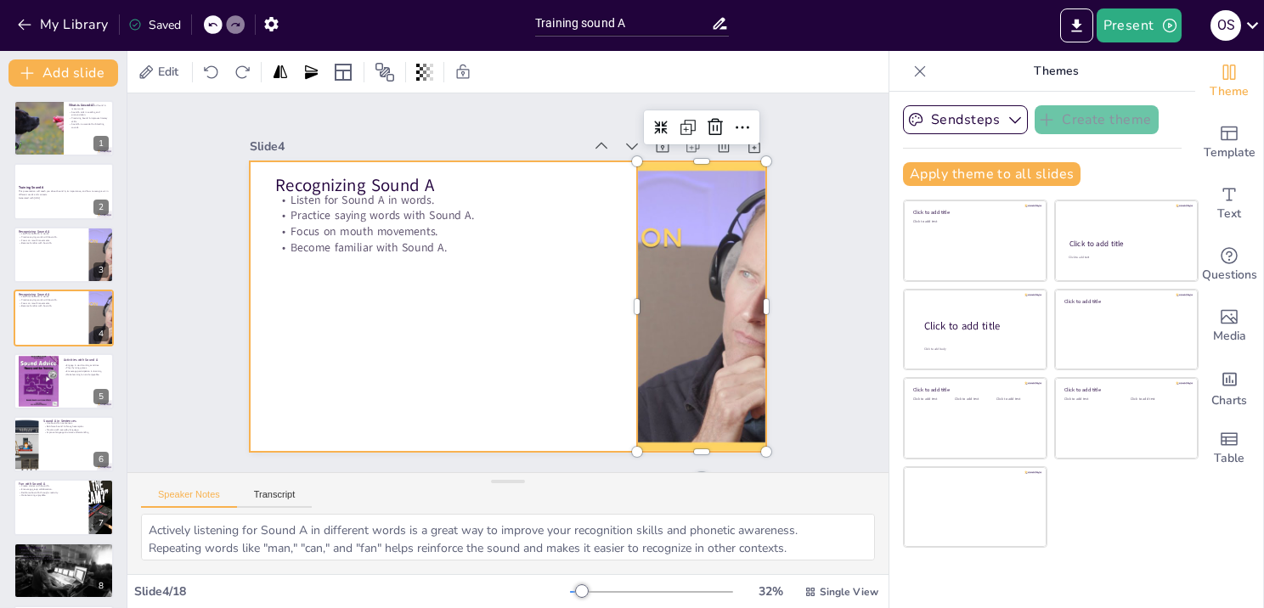
checkbox input "true"
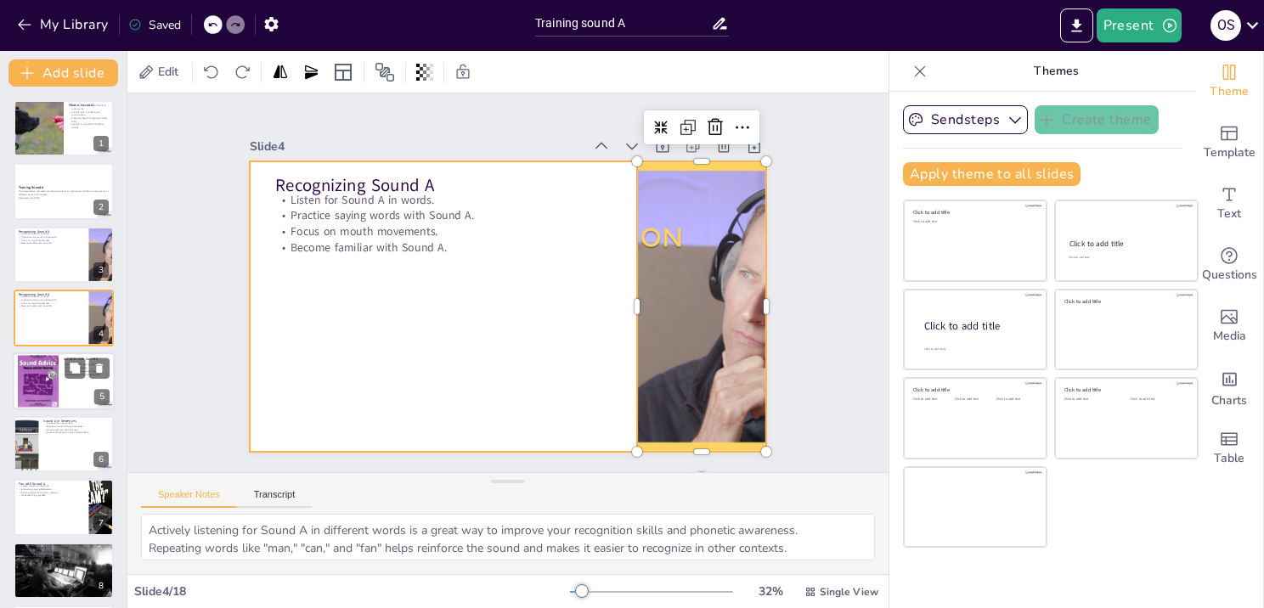
checkbox input "true"
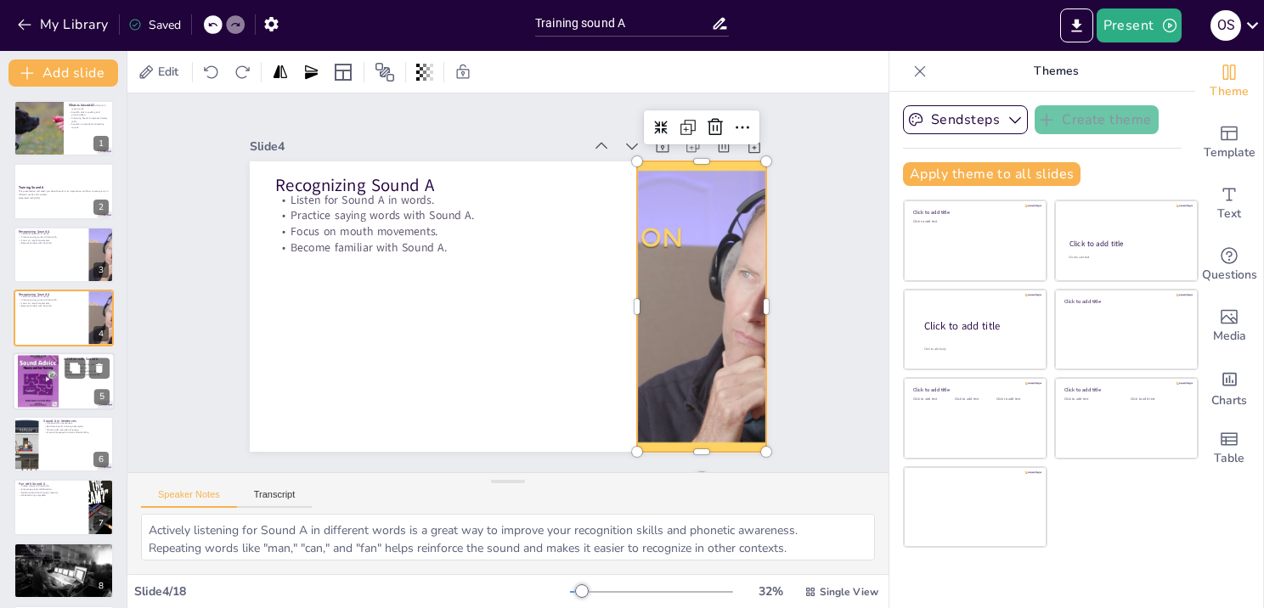
click at [66, 378] on div at bounding box center [64, 382] width 102 height 58
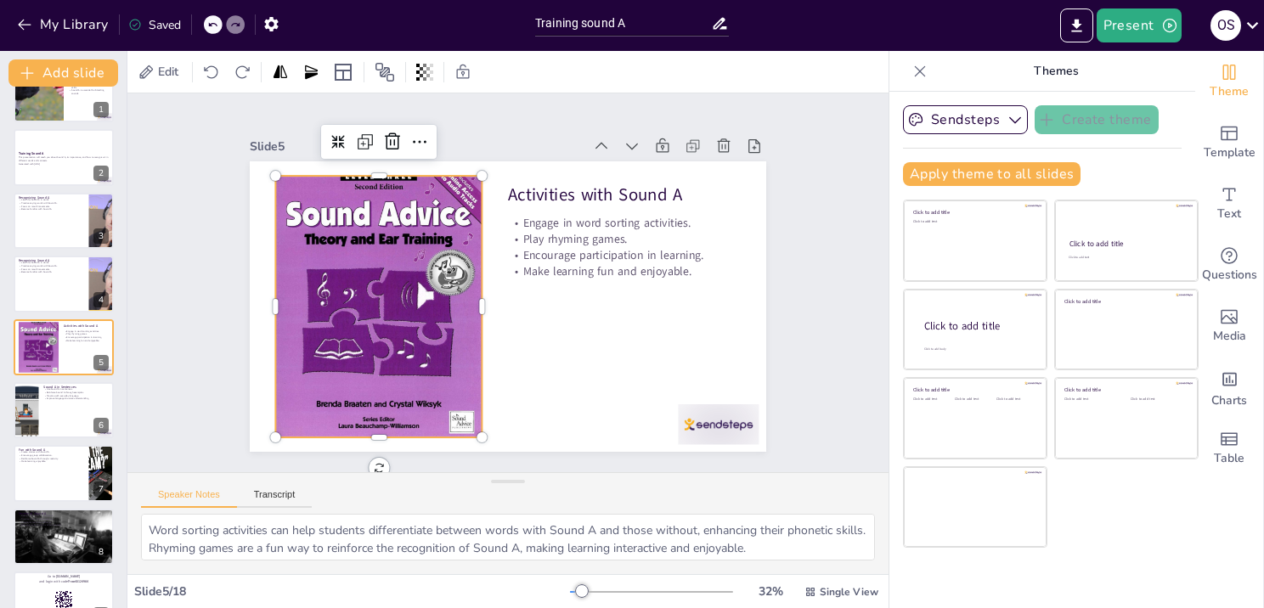
click at [407, 271] on div at bounding box center [378, 306] width 206 height 275
click at [683, 428] on div at bounding box center [702, 445] width 84 height 48
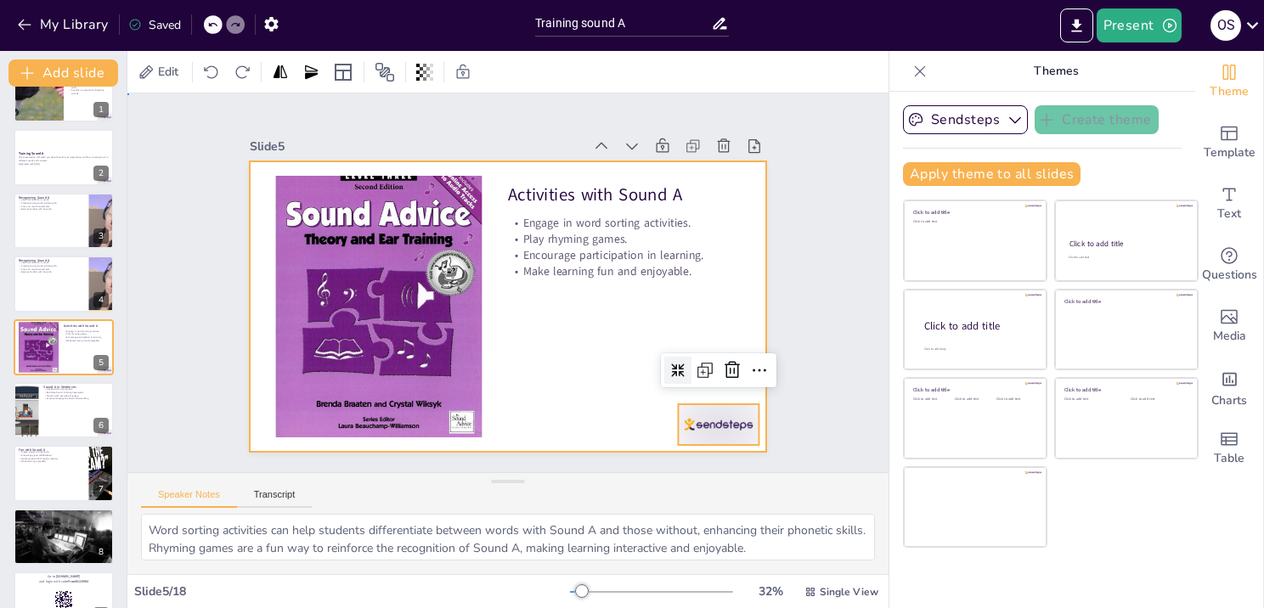
click at [568, 346] on div at bounding box center [506, 306] width 545 height 343
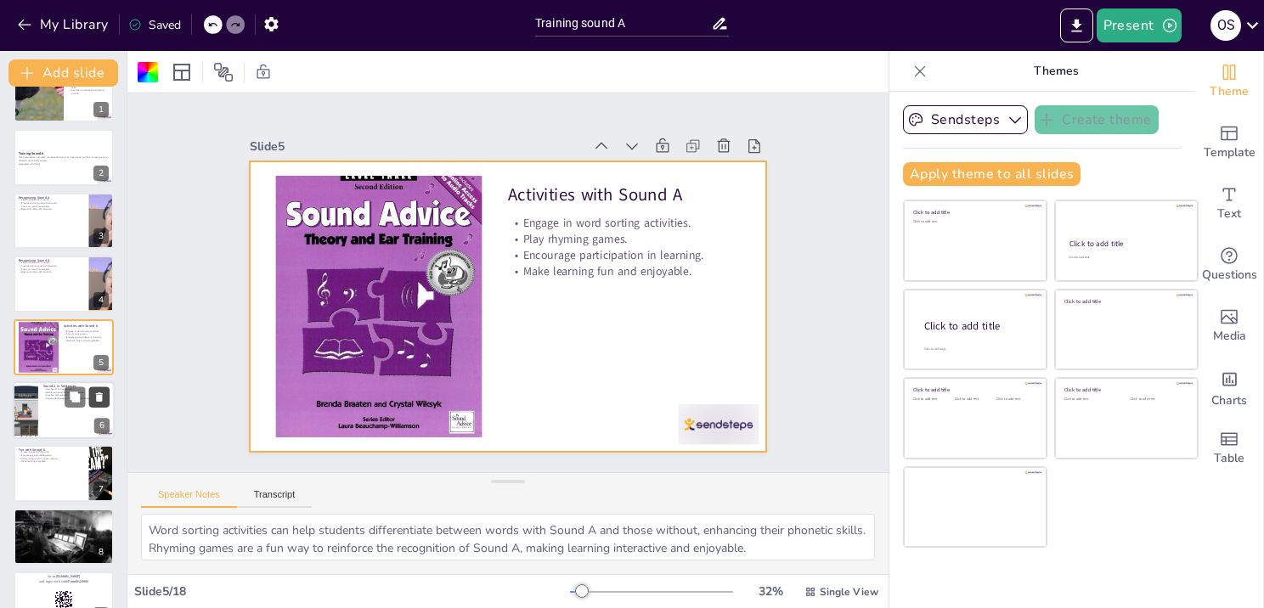
click at [99, 404] on button at bounding box center [99, 397] width 20 height 20
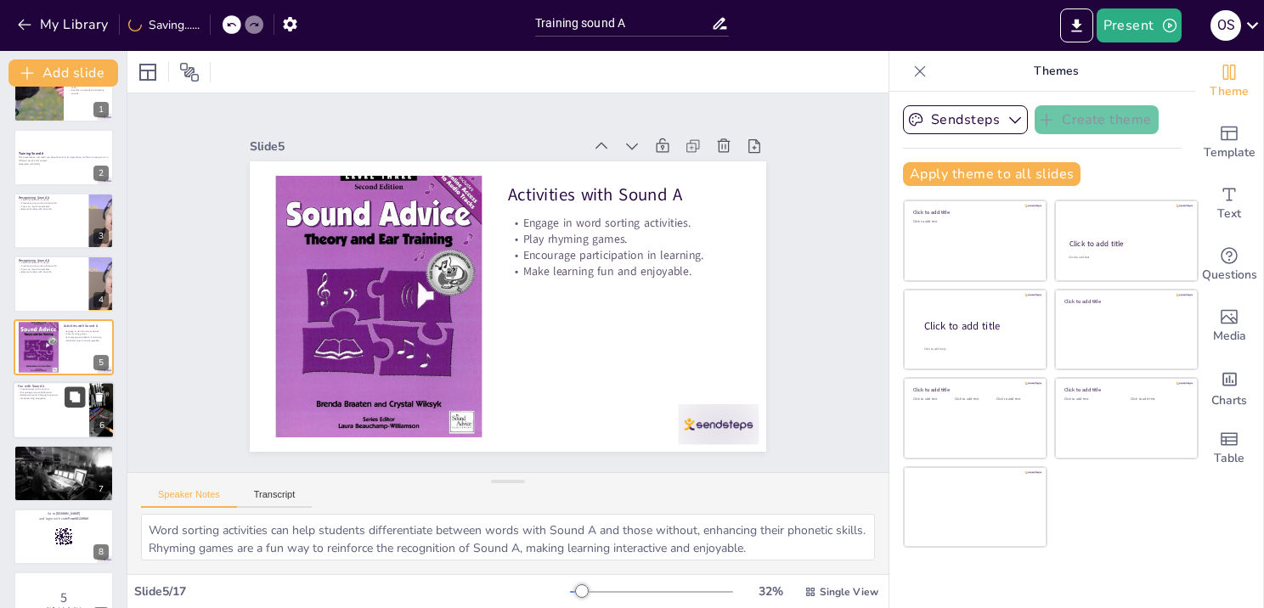
click at [85, 404] on button at bounding box center [75, 397] width 20 height 20
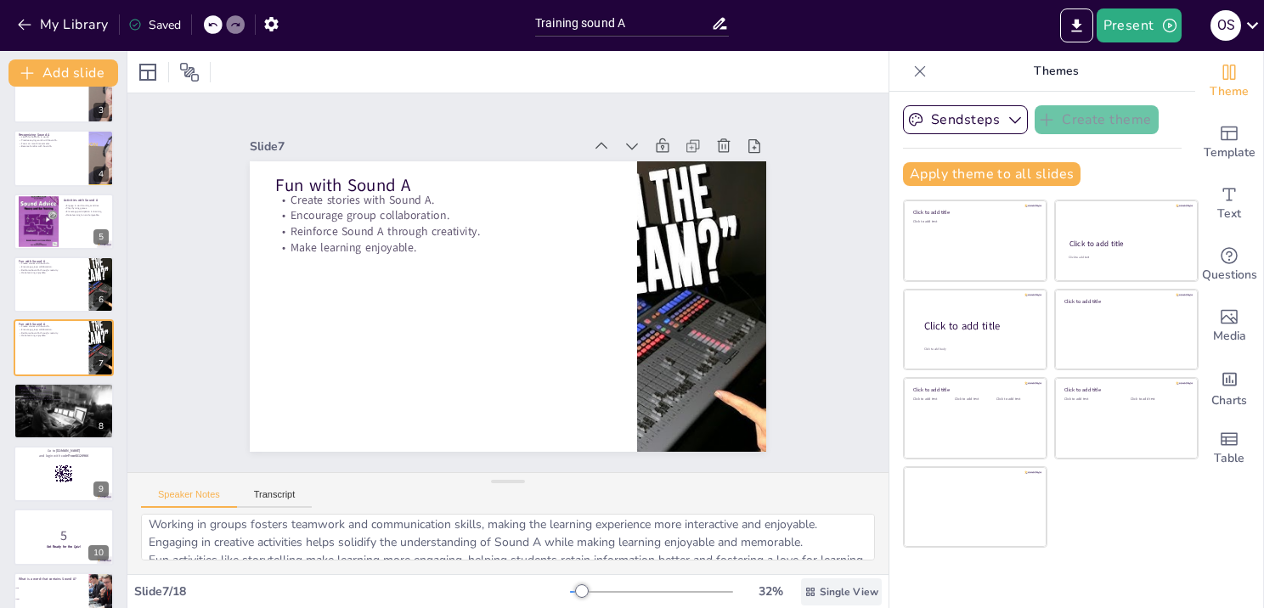
scroll to position [75, 0]
click at [278, 493] on button "Transcript" at bounding box center [275, 498] width 76 height 19
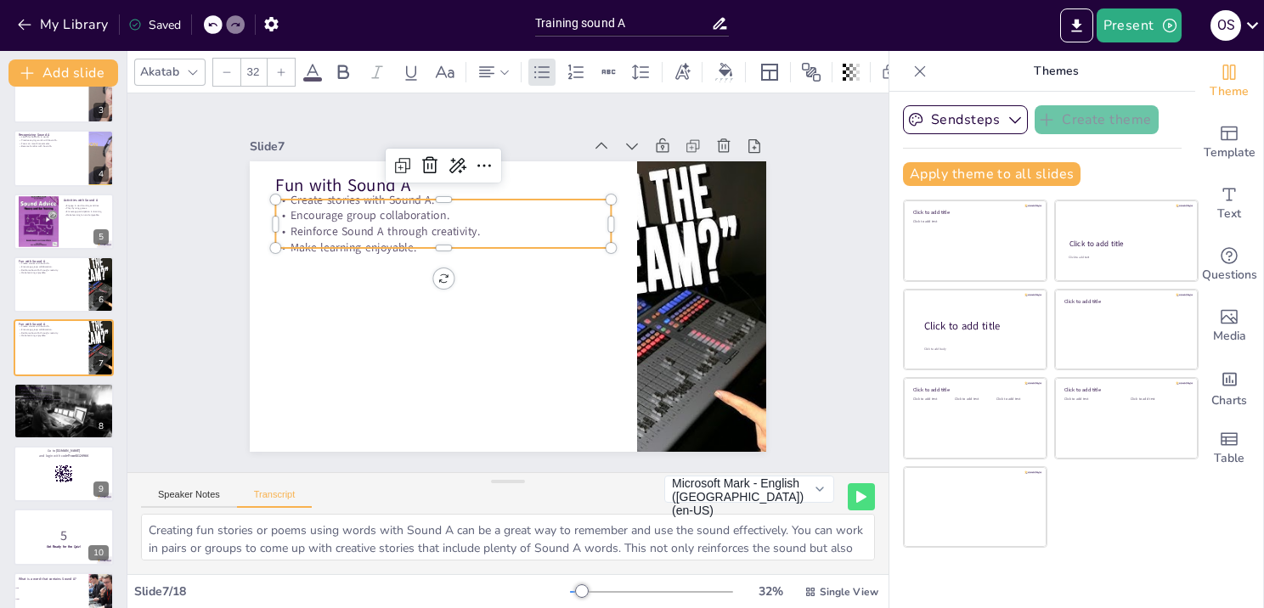
click at [466, 219] on p "Reinforce Sound A through creativity." at bounding box center [462, 214] width 325 height 119
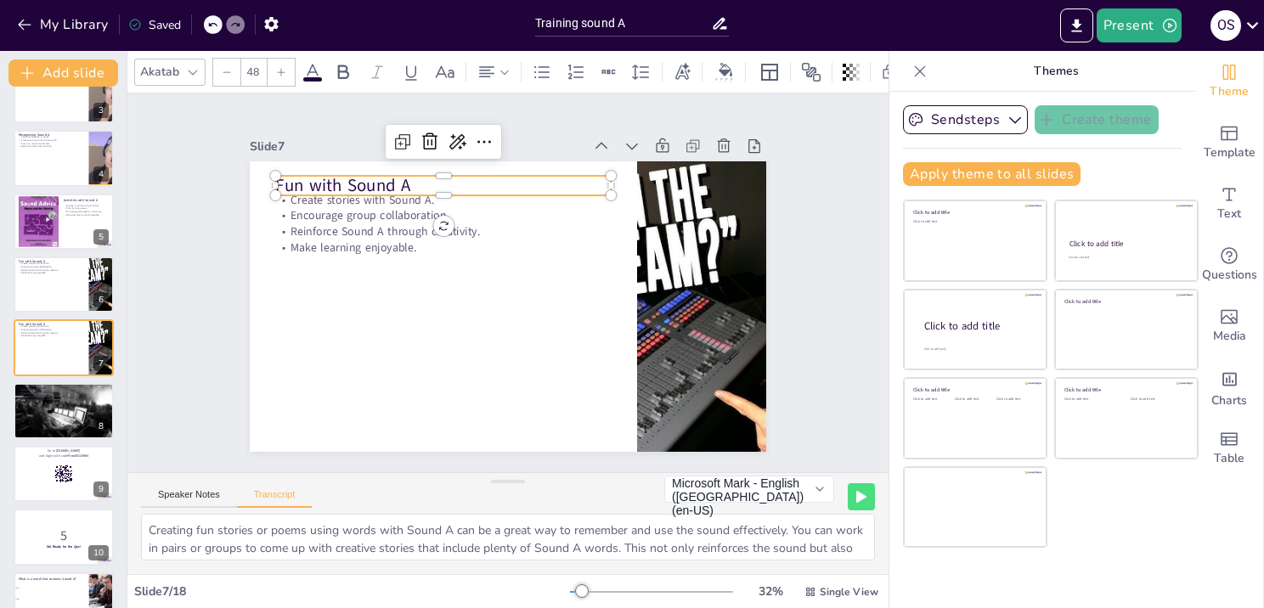
click at [337, 184] on p "Fun with Sound A" at bounding box center [453, 179] width 336 height 59
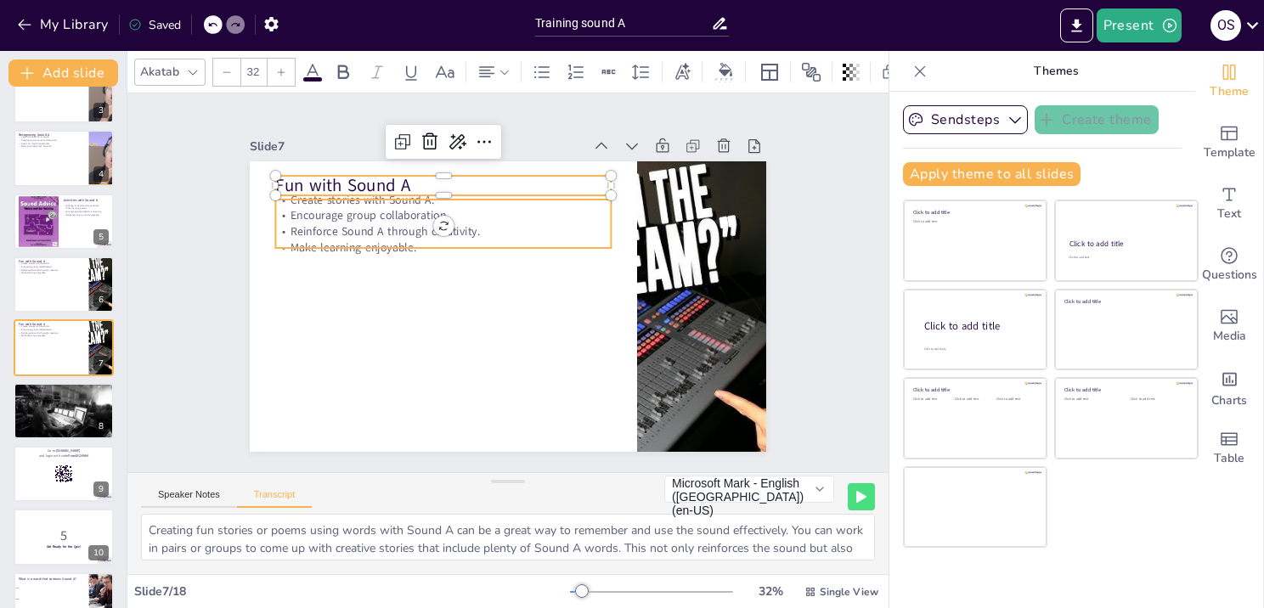
click at [316, 243] on div "Fun with Sound A Create stories with Sound A. Encourage group collaboration. Re…" at bounding box center [506, 306] width 544 height 343
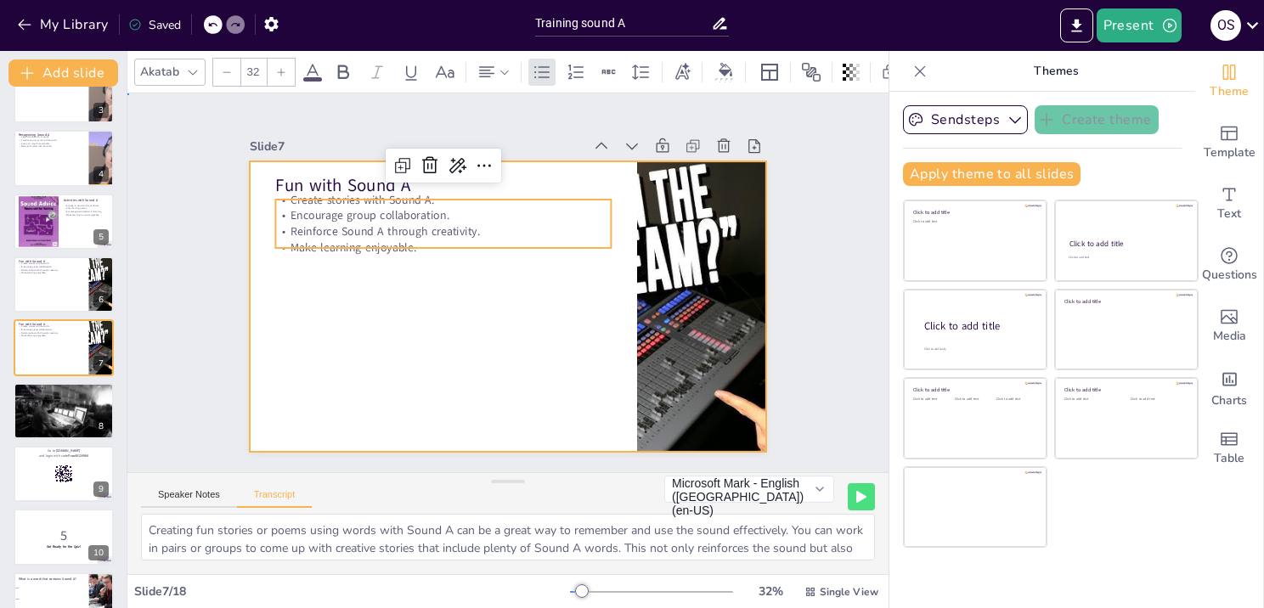
click at [294, 349] on div at bounding box center [506, 306] width 544 height 343
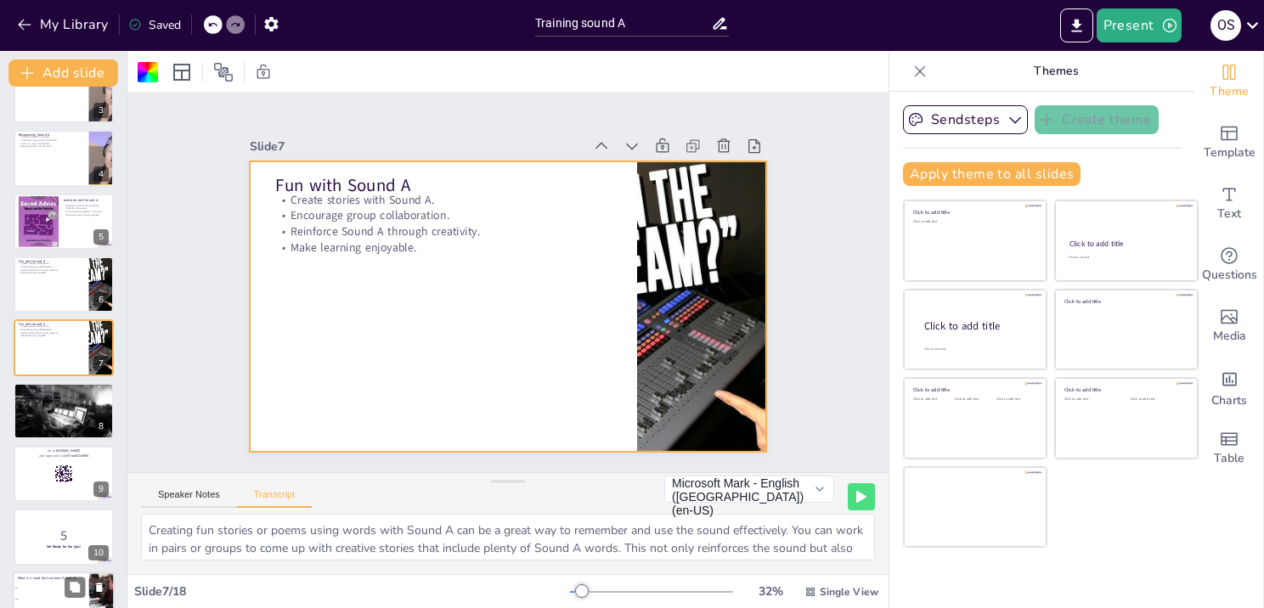
click at [46, 473] on div at bounding box center [64, 474] width 100 height 56
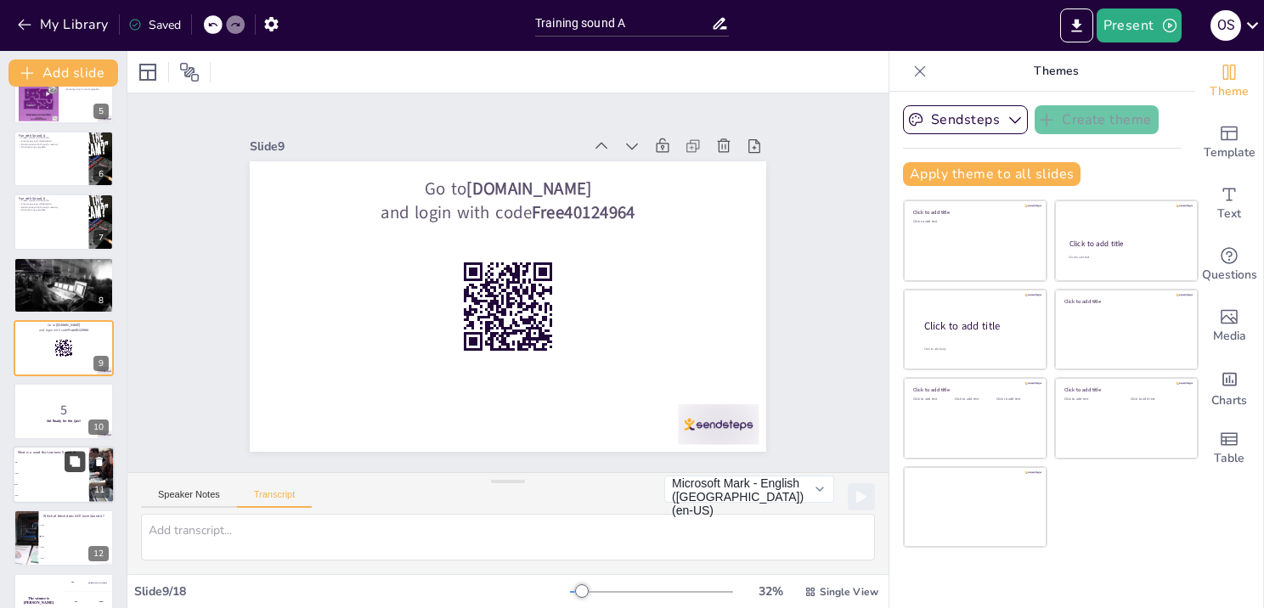
scroll to position [455, 0]
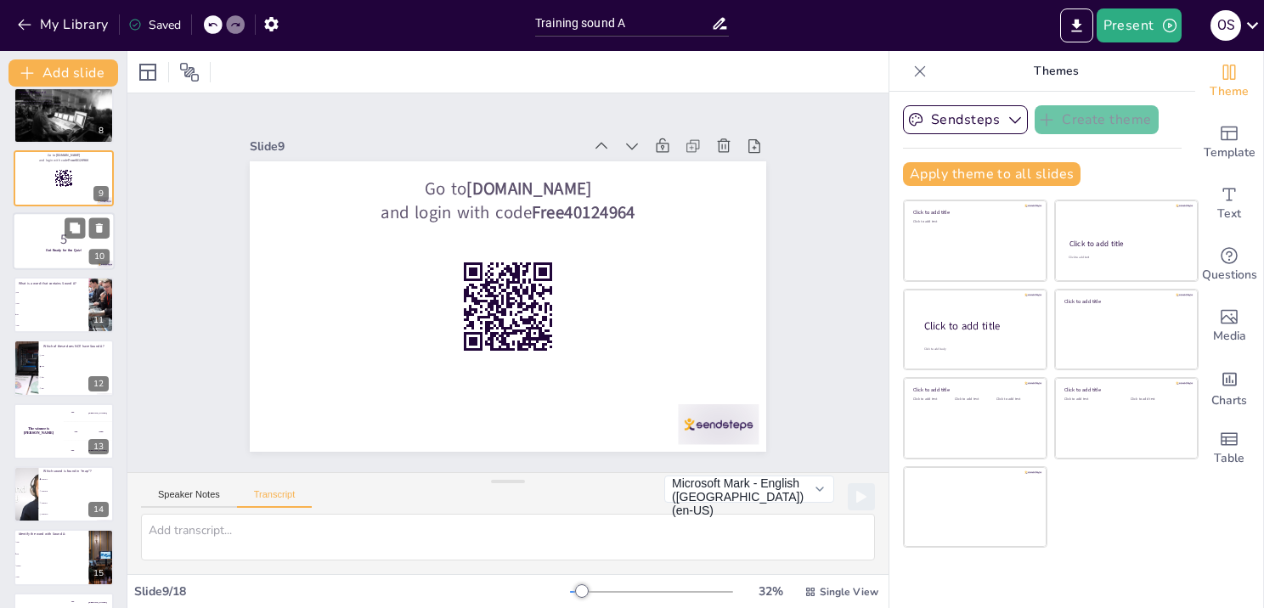
click at [77, 254] on div at bounding box center [64, 242] width 102 height 58
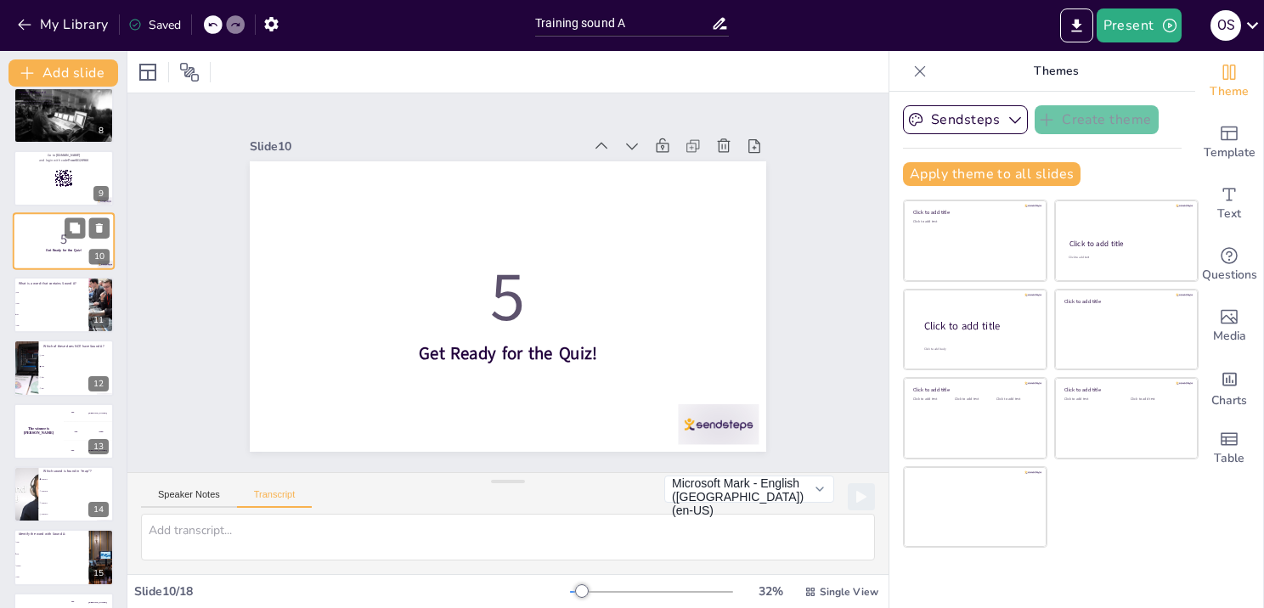
scroll to position [349, 0]
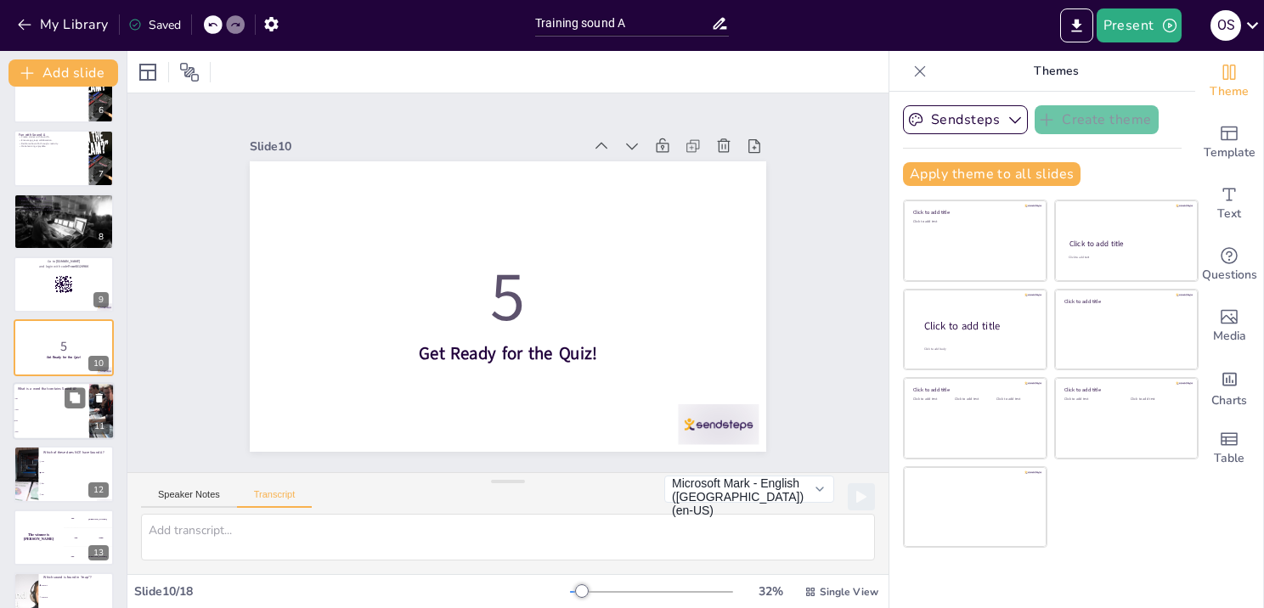
click at [20, 406] on li "dog" at bounding box center [51, 409] width 76 height 11
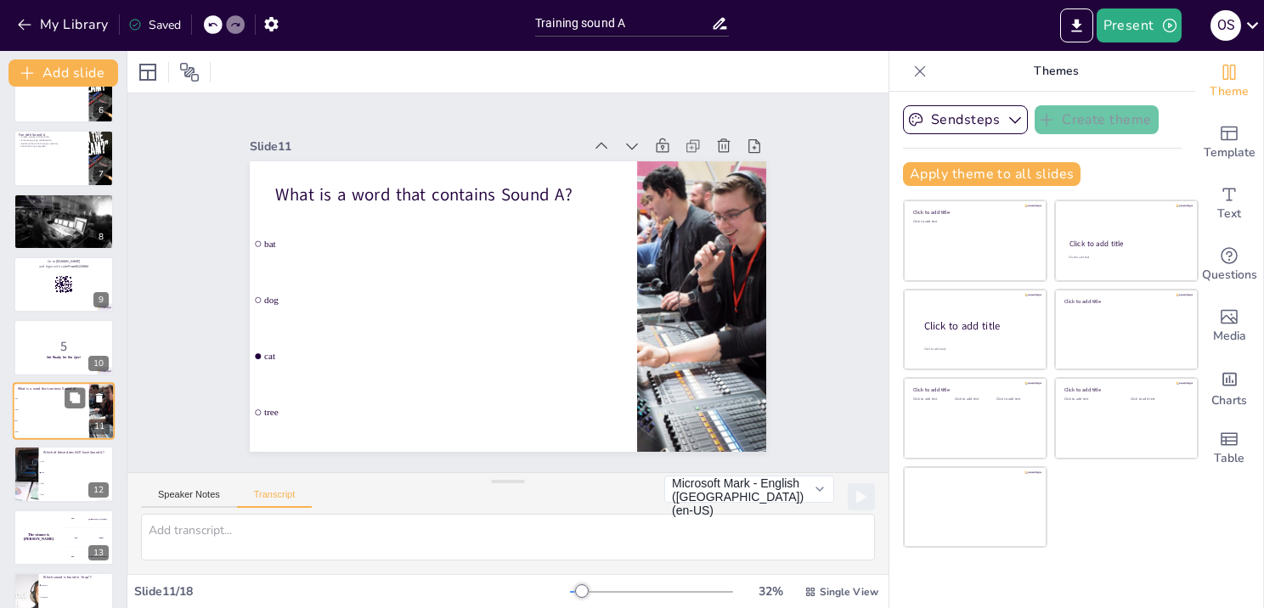
scroll to position [412, 0]
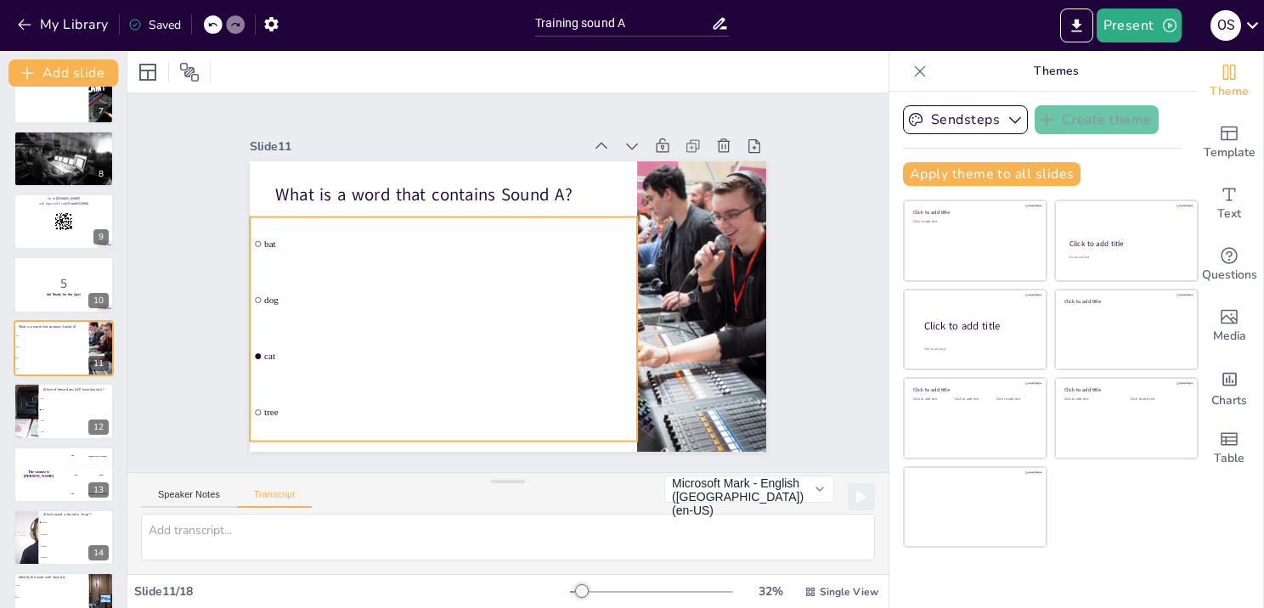
click at [260, 222] on input "checkbox" at bounding box center [263, 218] width 7 height 7
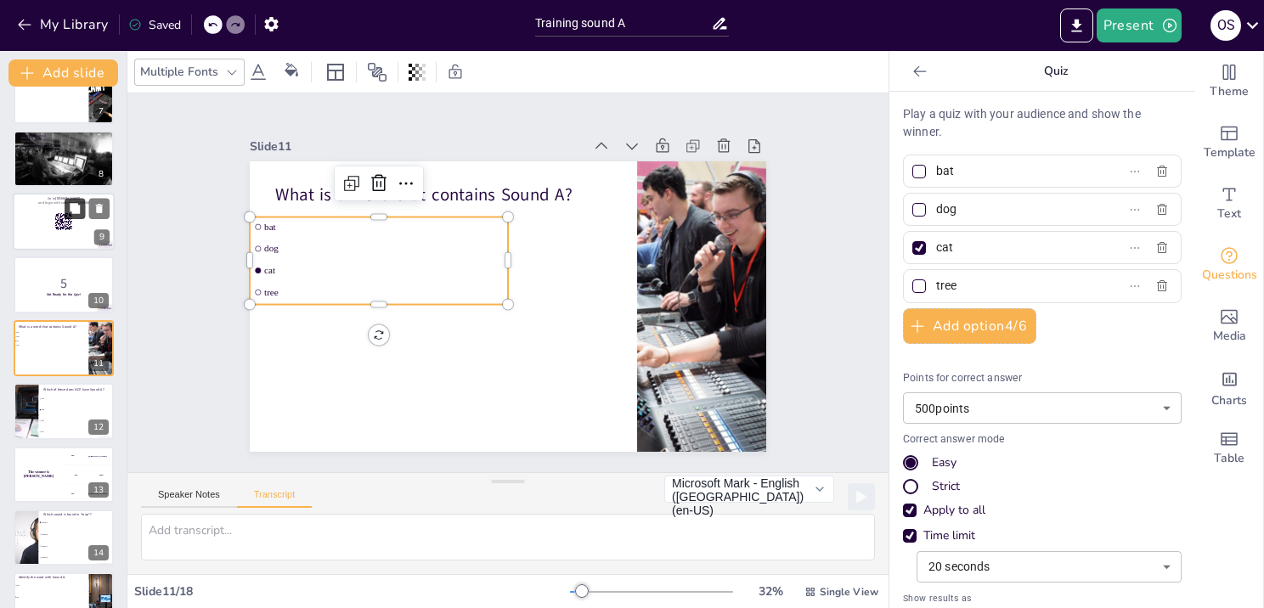
click at [74, 214] on button at bounding box center [75, 208] width 20 height 20
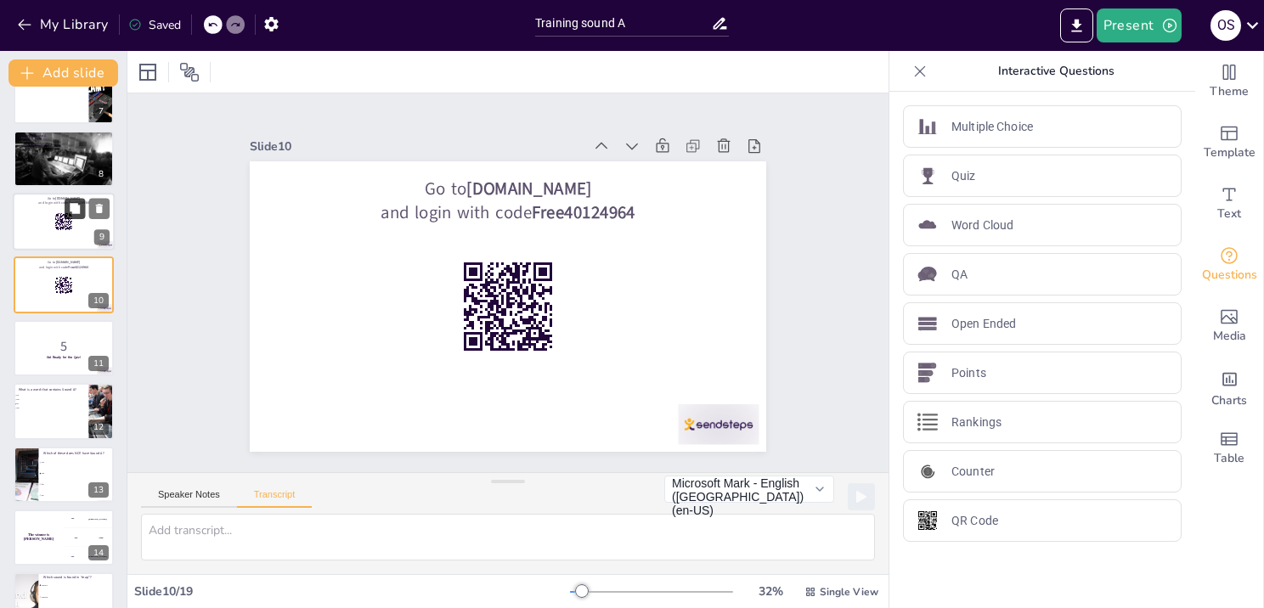
scroll to position [349, 0]
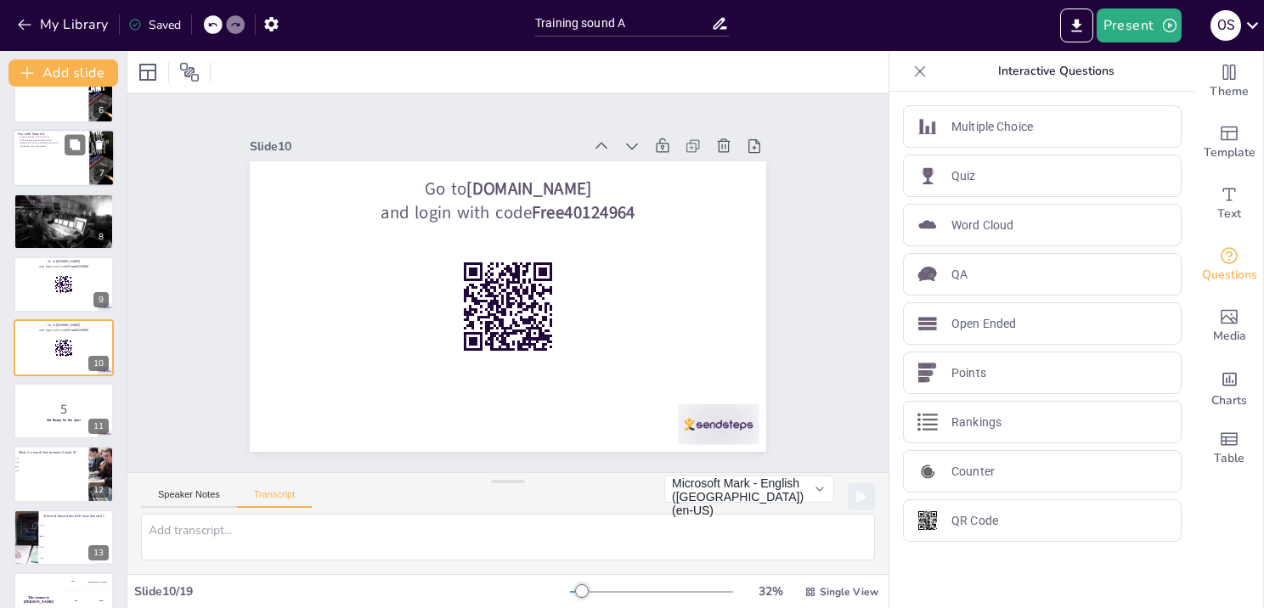
click at [52, 155] on div at bounding box center [64, 159] width 102 height 58
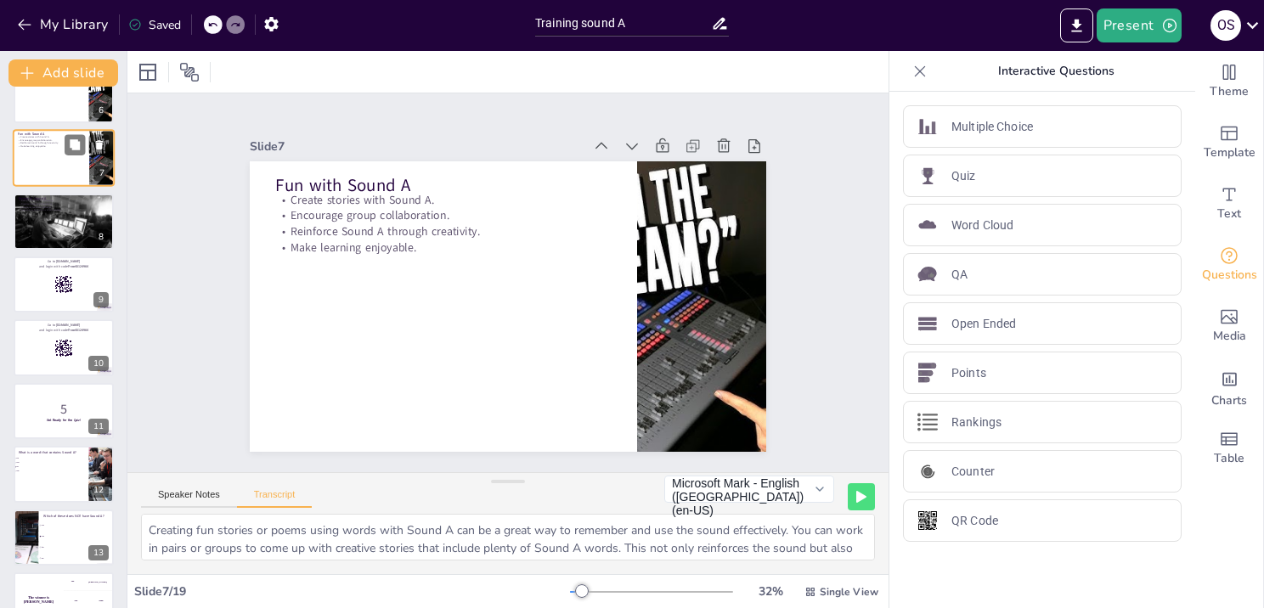
scroll to position [160, 0]
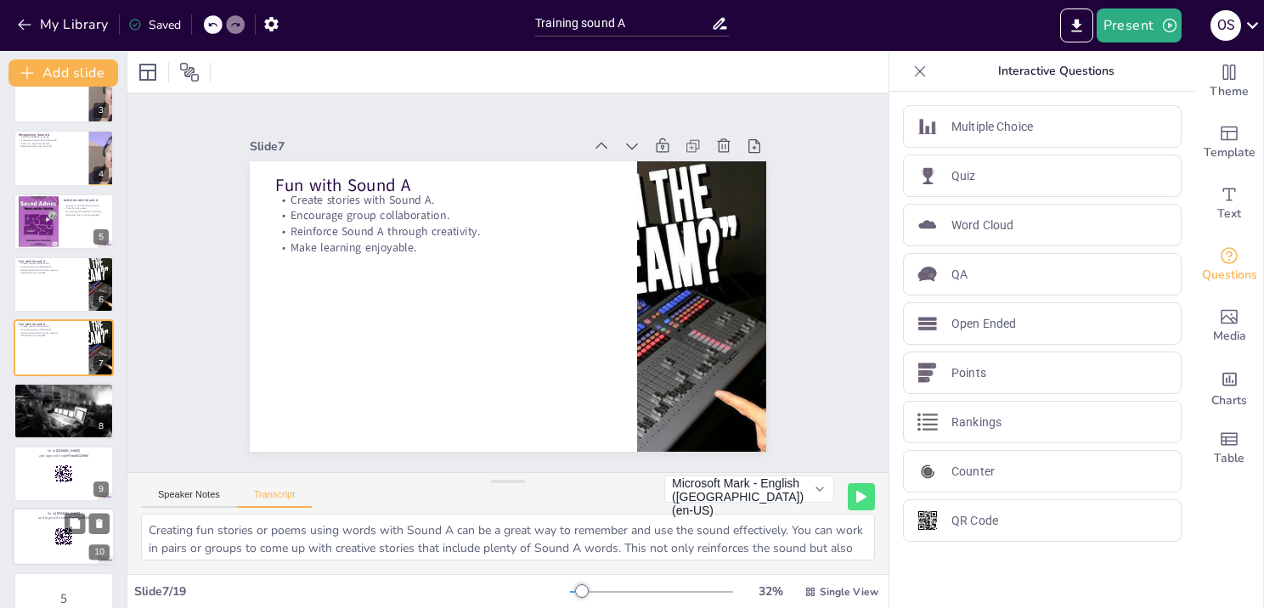
click at [38, 522] on div at bounding box center [64, 538] width 102 height 58
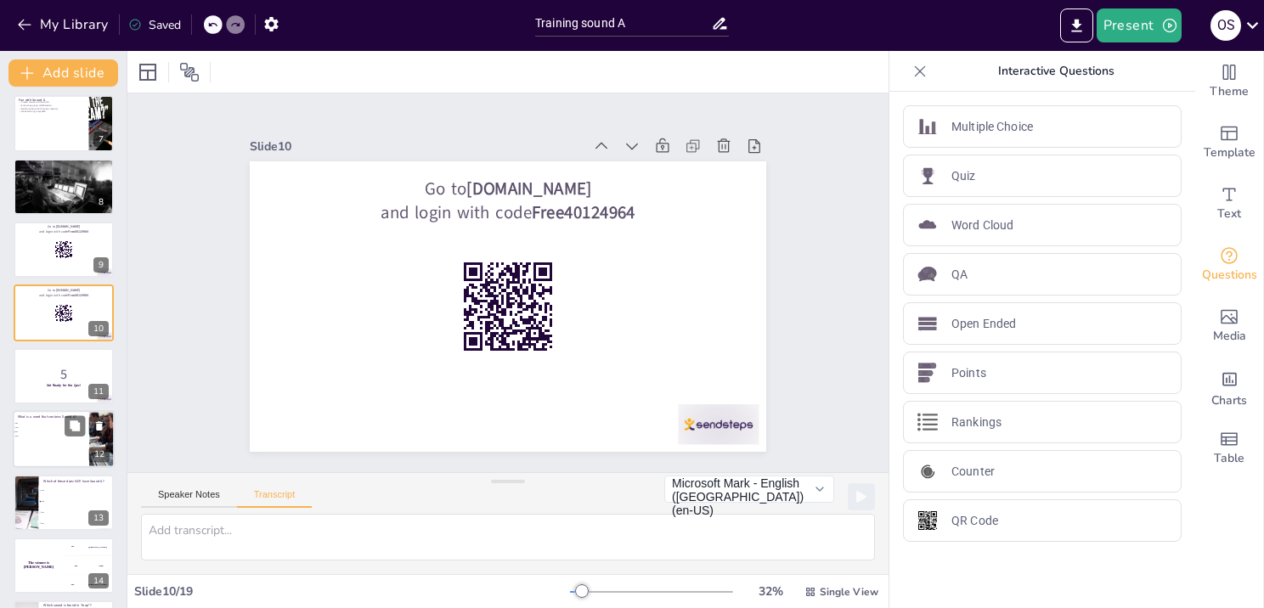
scroll to position [434, 0]
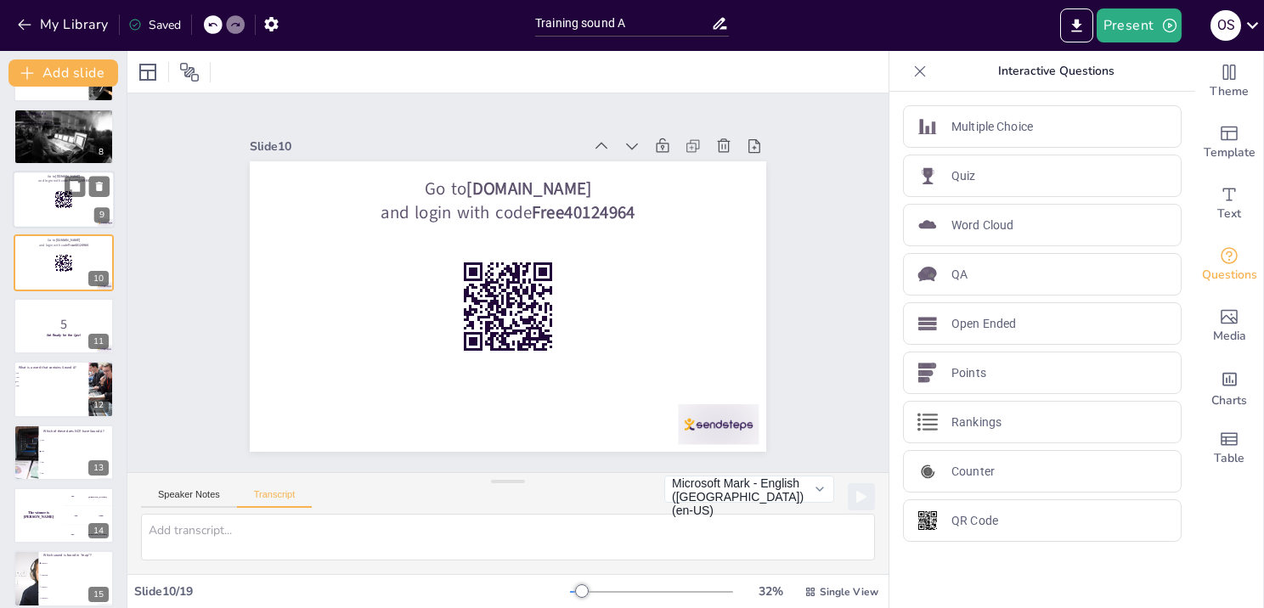
click at [46, 198] on div at bounding box center [64, 200] width 102 height 58
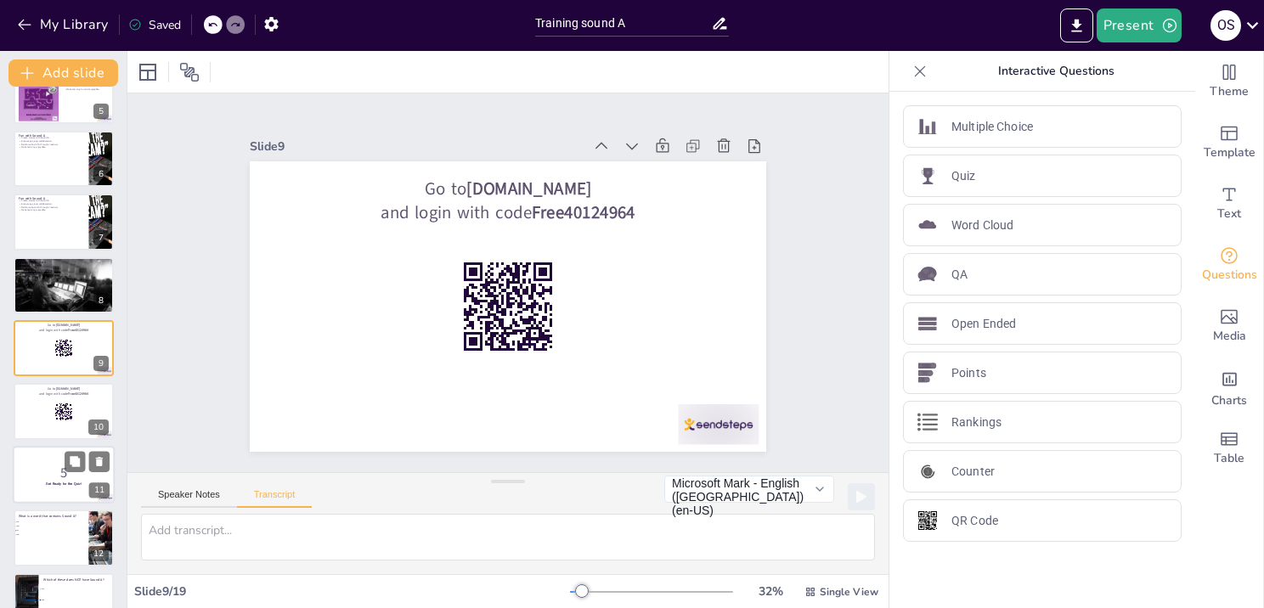
click at [42, 467] on p "5" at bounding box center [64, 472] width 92 height 19
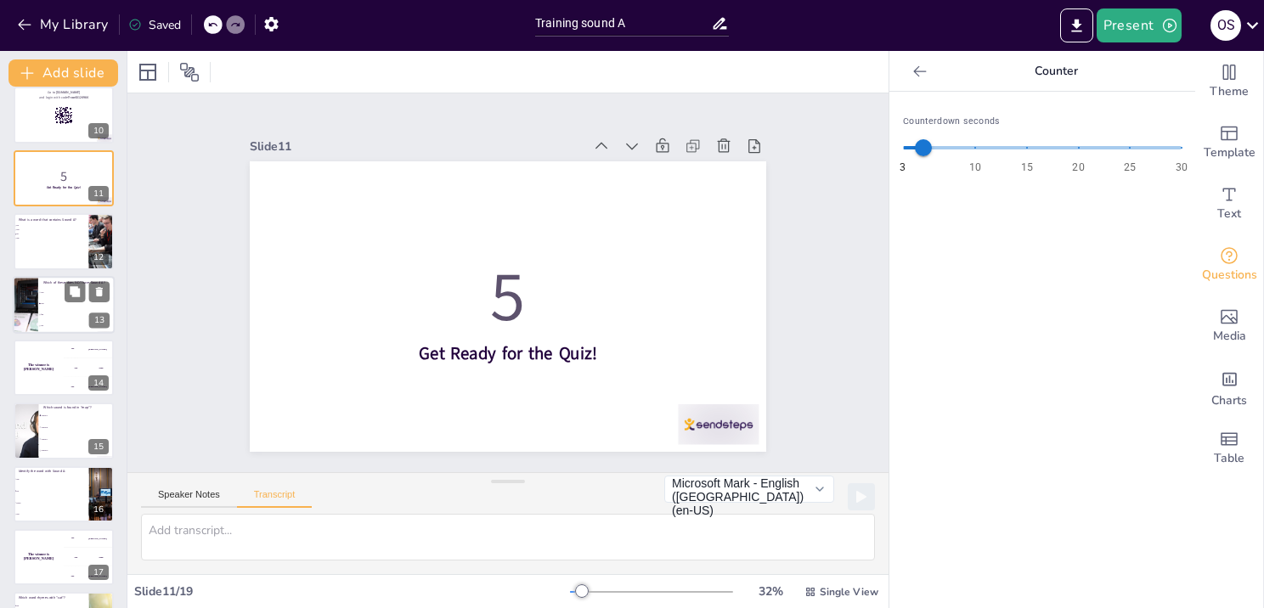
click at [55, 291] on span "cap" at bounding box center [77, 292] width 73 height 3
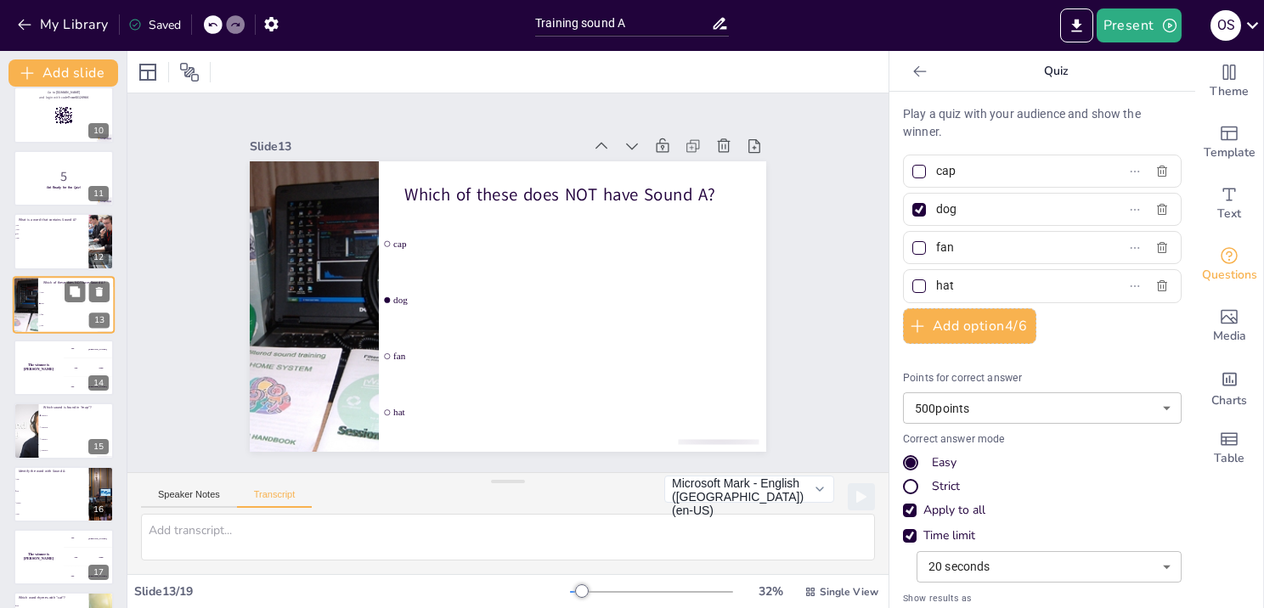
scroll to position [539, 0]
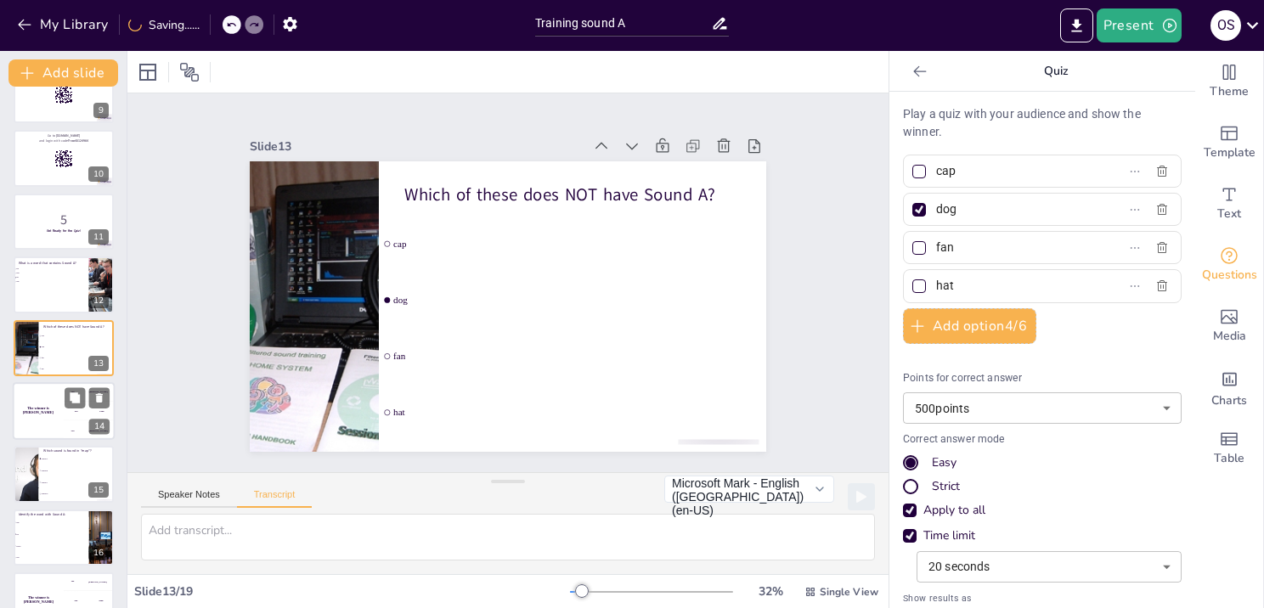
click at [48, 404] on div "The winner is [PERSON_NAME]" at bounding box center [38, 411] width 51 height 58
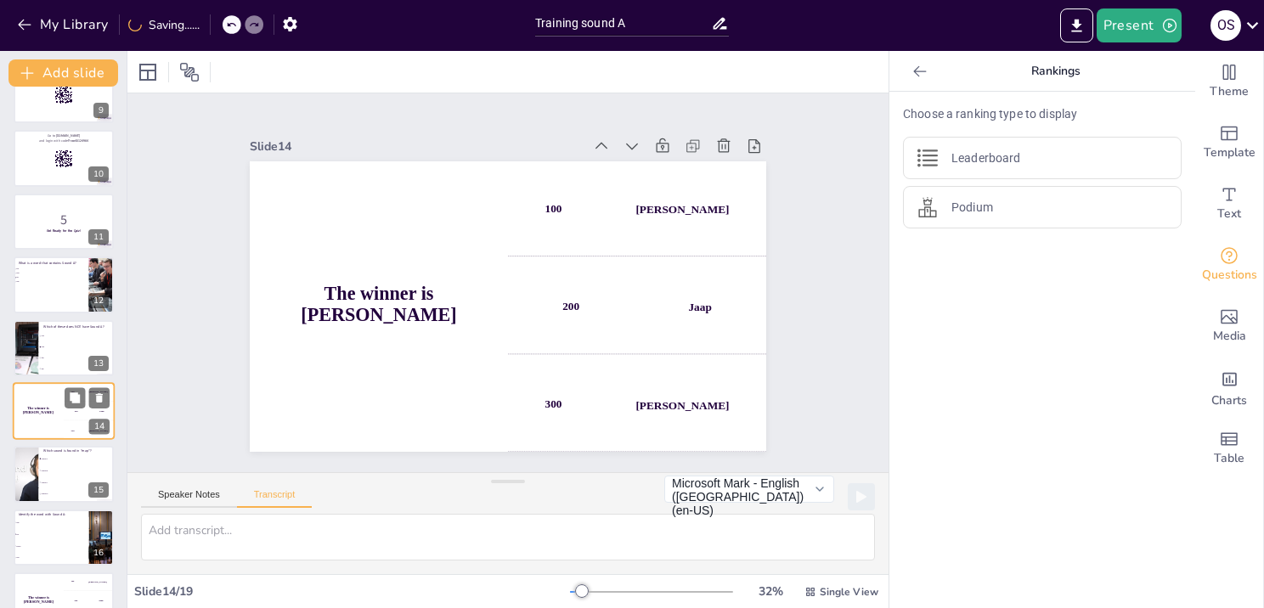
scroll to position [601, 0]
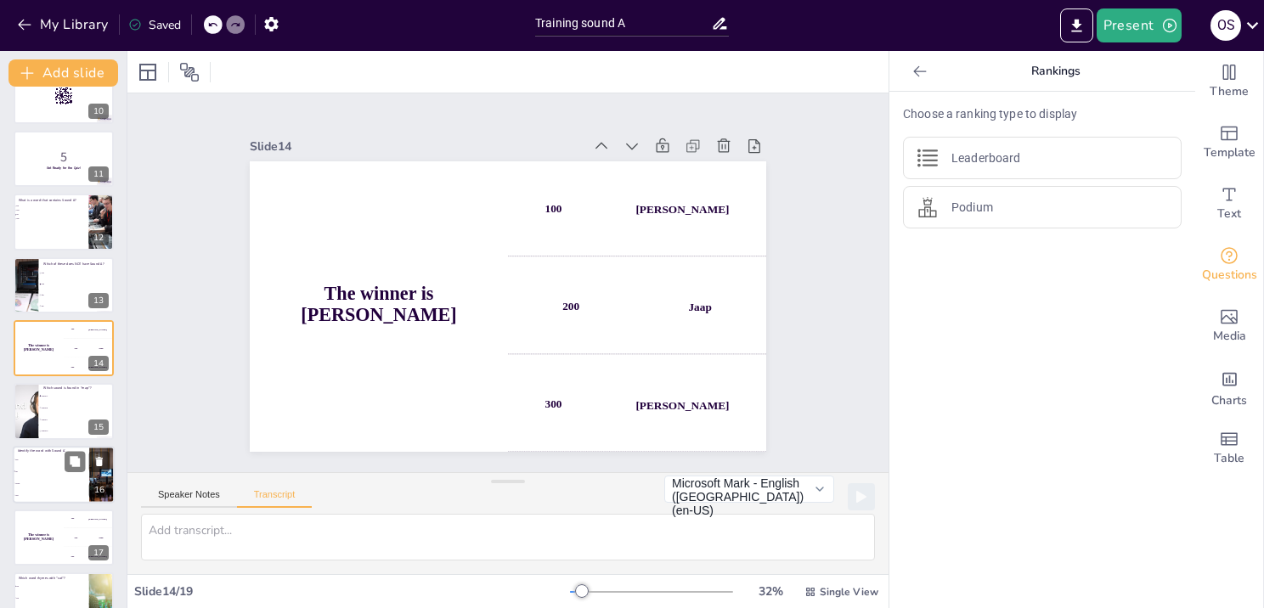
click at [47, 466] on li "bat" at bounding box center [51, 472] width 76 height 12
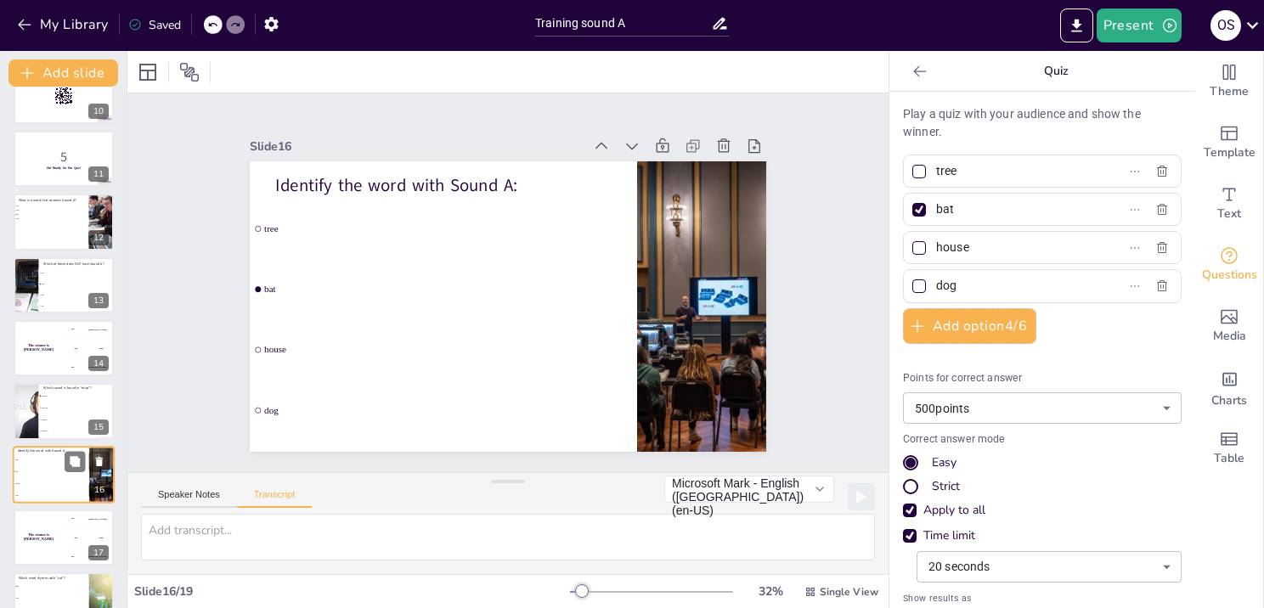
scroll to position [698, 0]
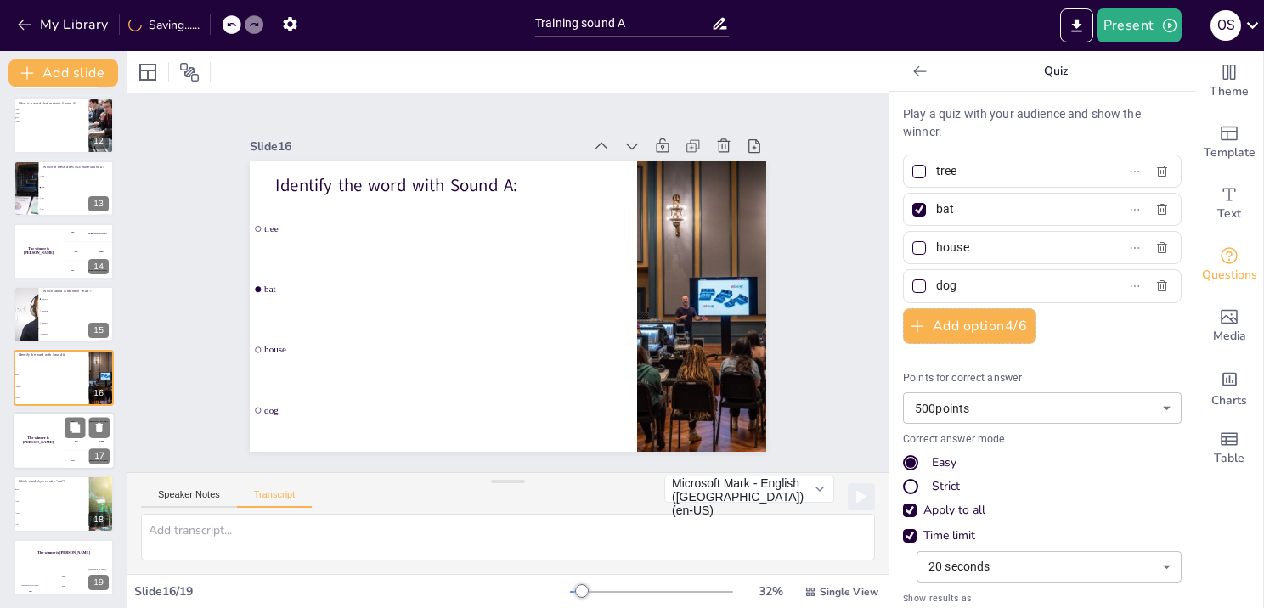
click at [40, 449] on div "The winner is [PERSON_NAME]" at bounding box center [38, 441] width 51 height 58
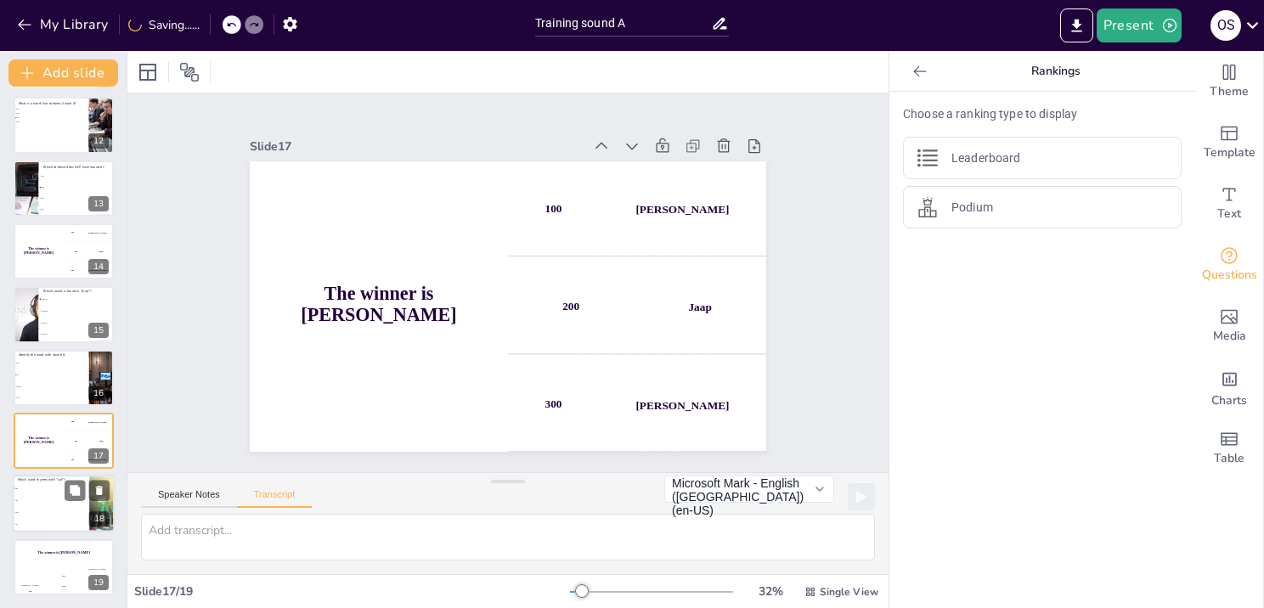
click at [36, 495] on li "bat" at bounding box center [51, 501] width 76 height 12
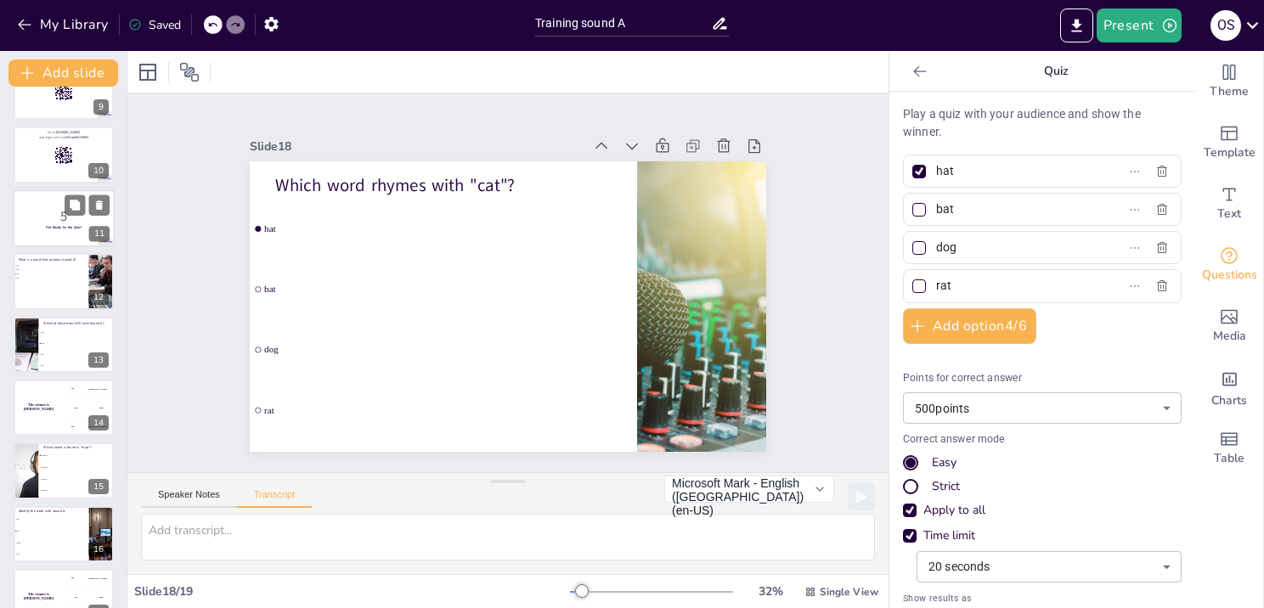
scroll to position [443, 0]
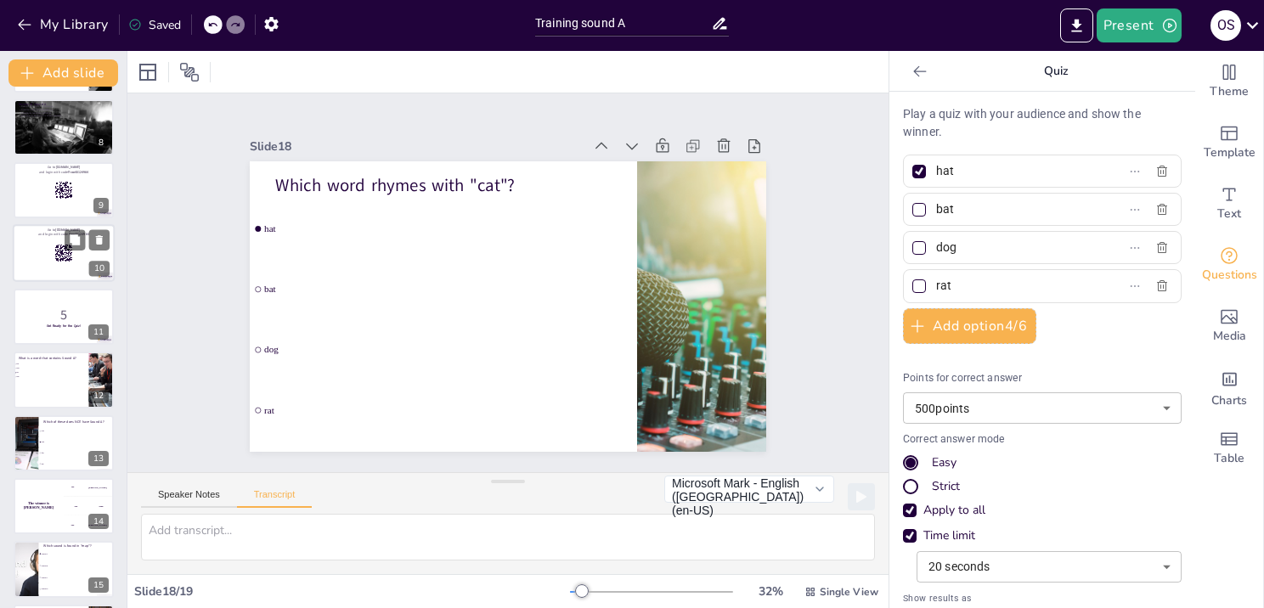
click at [57, 267] on div at bounding box center [64, 254] width 102 height 58
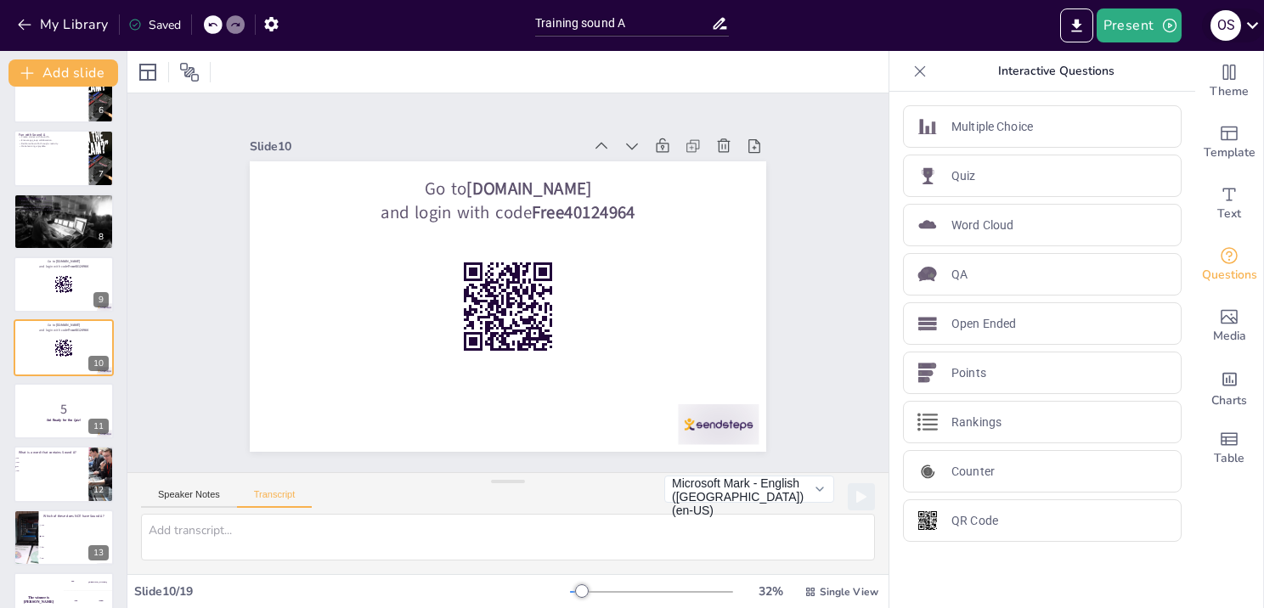
click at [1247, 22] on icon at bounding box center [1253, 25] width 12 height 7
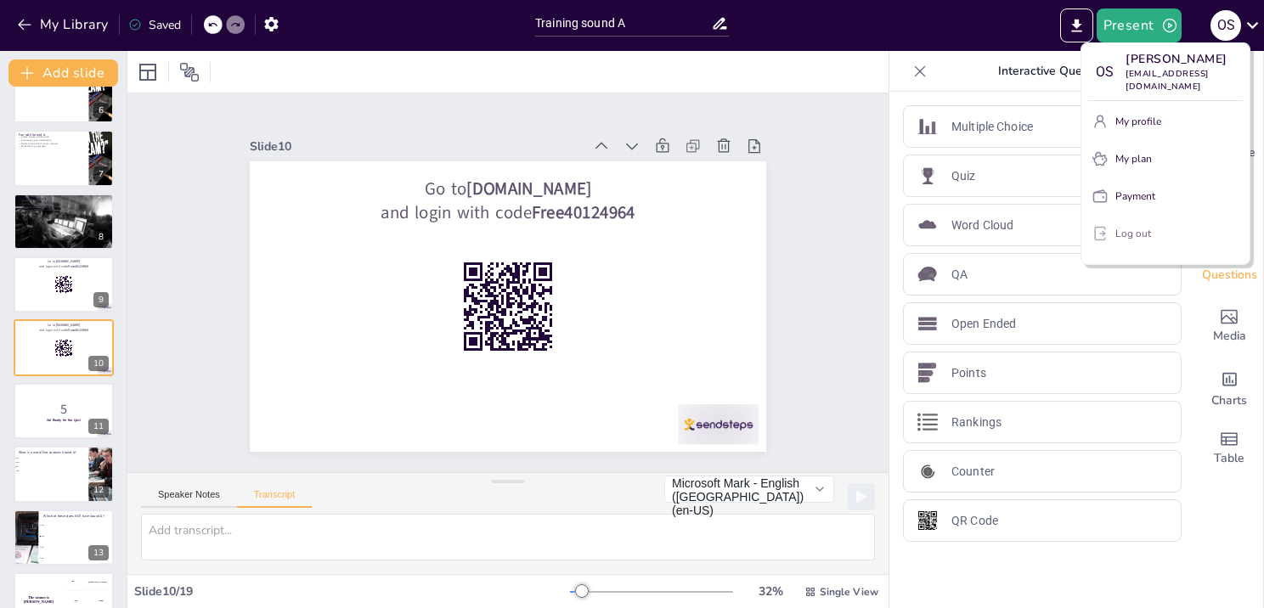
click at [1148, 226] on p "Log out" at bounding box center [1133, 233] width 36 height 15
